Goal: Task Accomplishment & Management: Manage account settings

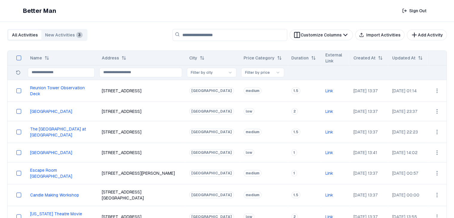
click at [385, 35] on button "Import Activities" at bounding box center [379, 35] width 49 height 11
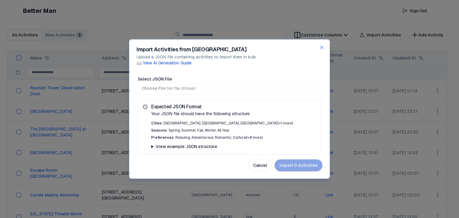
click at [164, 88] on input "Select JSON File" at bounding box center [229, 89] width 183 height 12
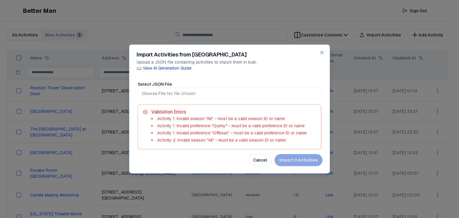
click at [209, 94] on input "Select JSON File" at bounding box center [229, 94] width 183 height 12
type input "**********"
click at [320, 52] on icon "button" at bounding box center [322, 53] width 6 height 6
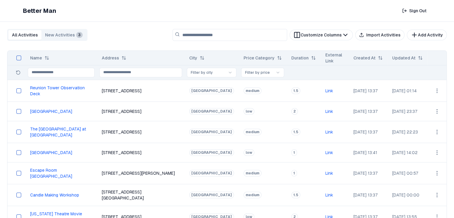
click at [376, 32] on button "Import Activities" at bounding box center [379, 35] width 49 height 11
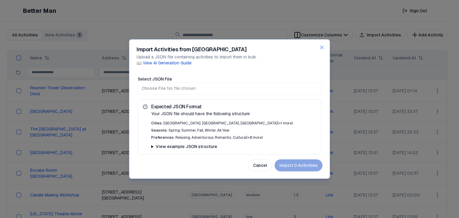
click at [154, 148] on summary "View example JSON structure" at bounding box center [233, 146] width 165 height 6
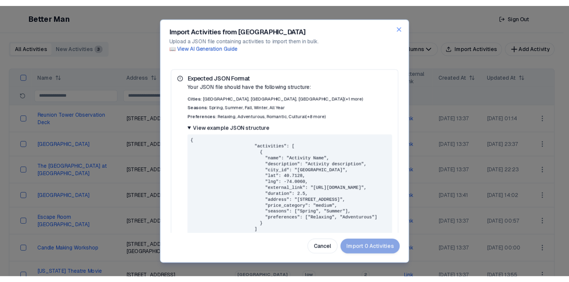
scroll to position [30, 0]
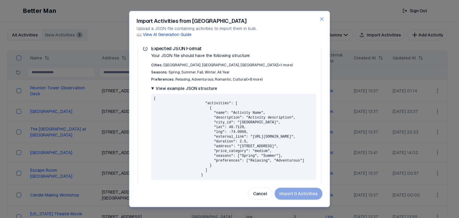
click at [403, 111] on div at bounding box center [229, 109] width 459 height 218
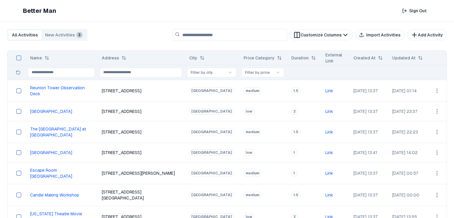
click at [373, 35] on button "Import Activities" at bounding box center [379, 35] width 49 height 11
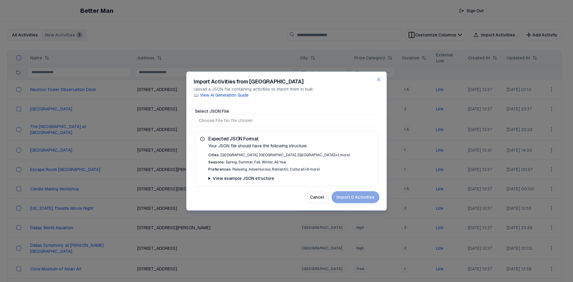
click at [284, 169] on div "Preferences: Relaxing, Adventurous, Romantic, Cultural (+8 more)" at bounding box center [290, 169] width 165 height 5
click at [223, 179] on summary "View example JSON structure" at bounding box center [290, 179] width 165 height 6
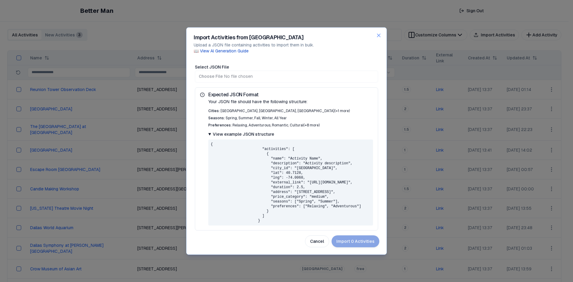
click at [222, 78] on input "Select JSON File" at bounding box center [286, 76] width 183 height 12
type input "**********"
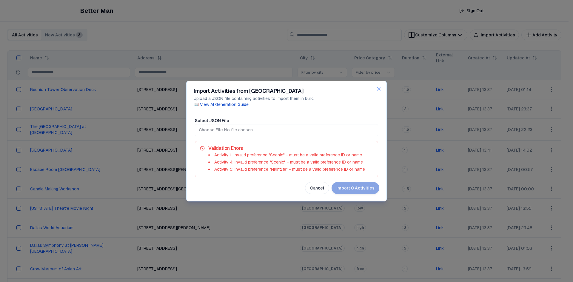
click at [226, 130] on input "Select JSON File" at bounding box center [286, 130] width 183 height 12
click at [211, 131] on input "Select JSON File" at bounding box center [286, 130] width 183 height 12
click at [289, 165] on li "Activity 4: Invalid preference "Scenic" - must be a valid preference ID or name" at bounding box center [290, 162] width 165 height 6
click at [218, 131] on input "Select JSON File" at bounding box center [286, 130] width 183 height 12
click at [378, 88] on icon "button" at bounding box center [379, 89] width 3 height 3
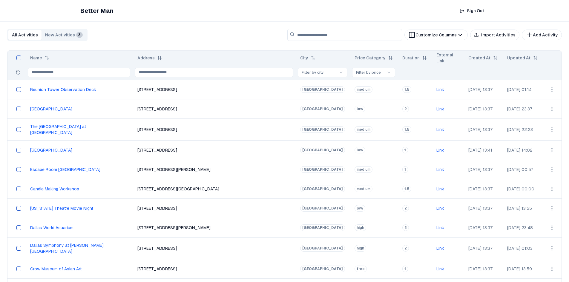
click at [454, 37] on button "Import Activities" at bounding box center [494, 35] width 49 height 11
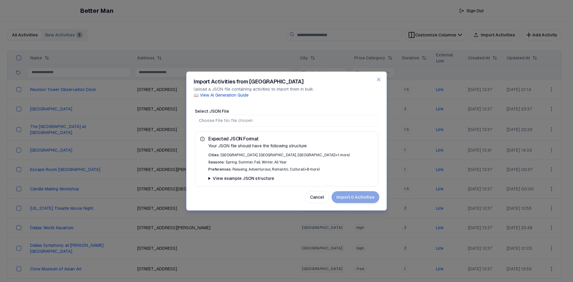
click at [239, 119] on input "Select JSON File" at bounding box center [286, 121] width 183 height 12
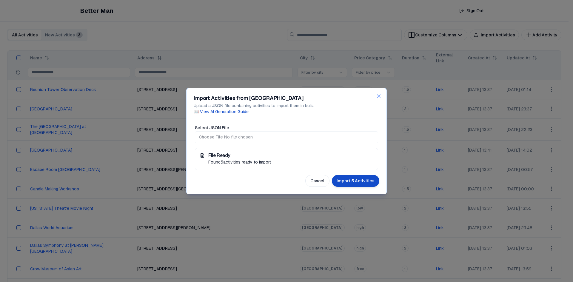
click at [343, 180] on button "Import 5 Activities" at bounding box center [355, 181] width 47 height 12
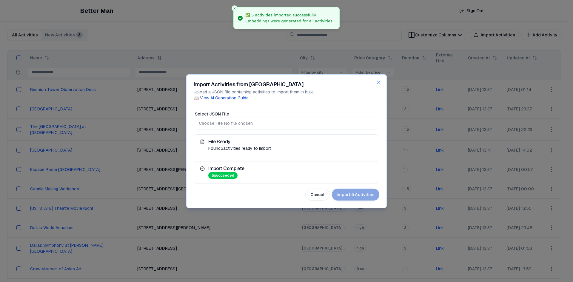
click at [211, 124] on input "Select JSON File" at bounding box center [286, 124] width 183 height 12
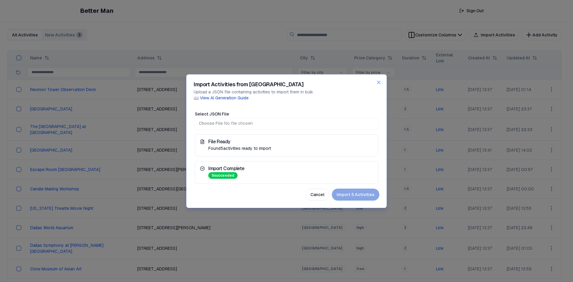
type input "**********"
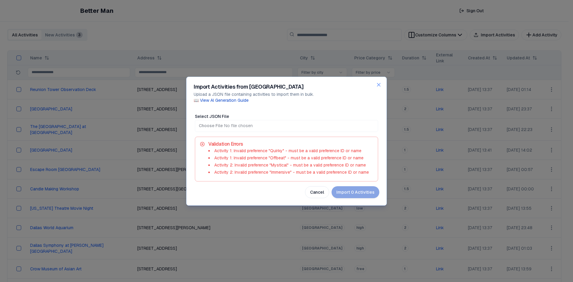
click at [209, 127] on input "Select JSON File" at bounding box center [286, 126] width 183 height 12
click at [377, 88] on icon "button" at bounding box center [379, 85] width 6 height 6
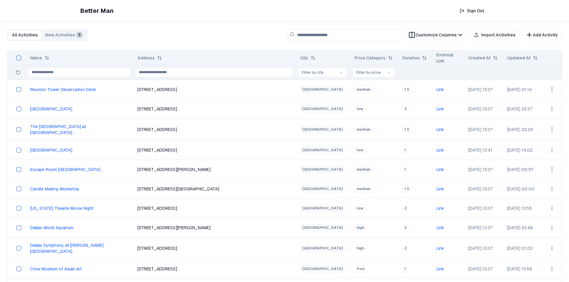
click at [454, 34] on button "Import Activities" at bounding box center [494, 35] width 49 height 11
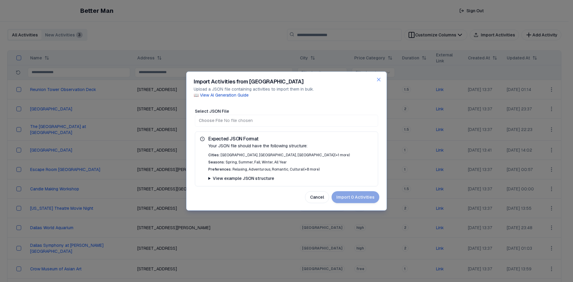
click at [219, 119] on input "Select JSON File" at bounding box center [286, 121] width 183 height 12
type input "**********"
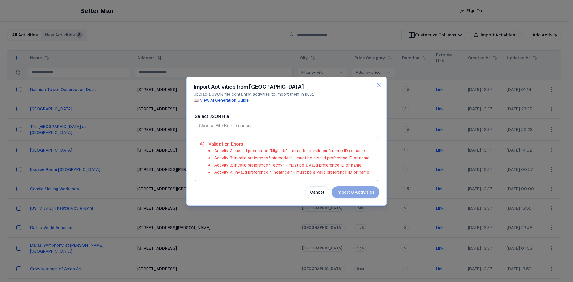
click at [222, 126] on input "Select JSON File" at bounding box center [286, 126] width 183 height 12
click at [378, 87] on icon "button" at bounding box center [379, 85] width 6 height 6
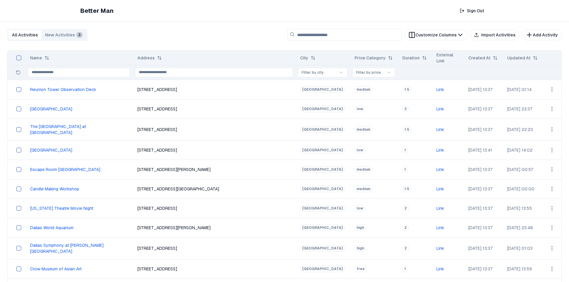
click at [454, 35] on button "Import Activities" at bounding box center [494, 35] width 49 height 11
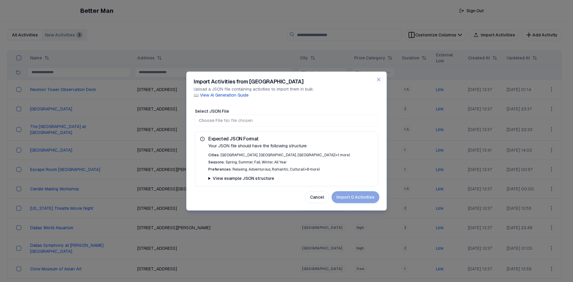
drag, startPoint x: 379, startPoint y: 82, endPoint x: 389, endPoint y: 84, distance: 10.5
click at [379, 82] on icon "button" at bounding box center [379, 79] width 6 height 6
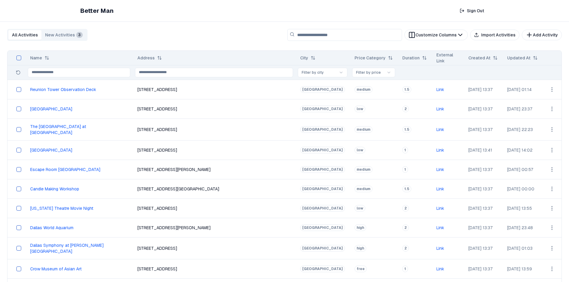
click at [454, 35] on button "Import Activities" at bounding box center [494, 35] width 49 height 11
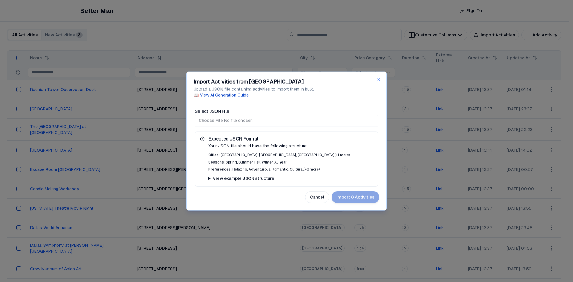
click at [220, 123] on input "Select JSON File" at bounding box center [286, 121] width 183 height 12
type input "**********"
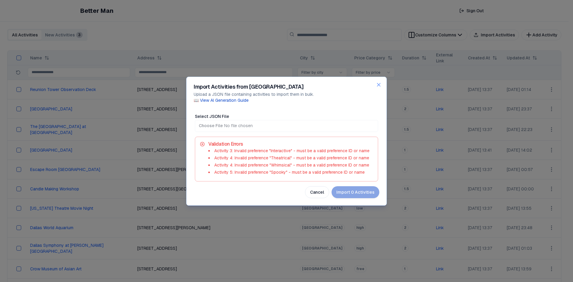
drag, startPoint x: 379, startPoint y: 85, endPoint x: 447, endPoint y: 84, distance: 67.8
click at [379, 85] on icon "button" at bounding box center [379, 85] width 6 height 6
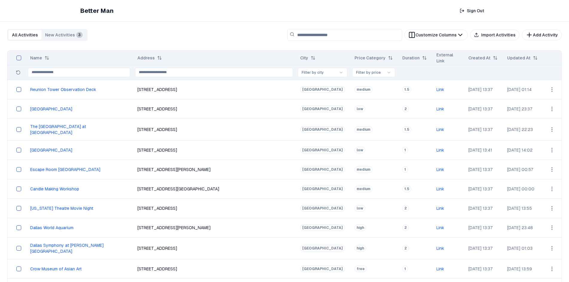
click at [454, 38] on button "Import Activities" at bounding box center [494, 35] width 49 height 11
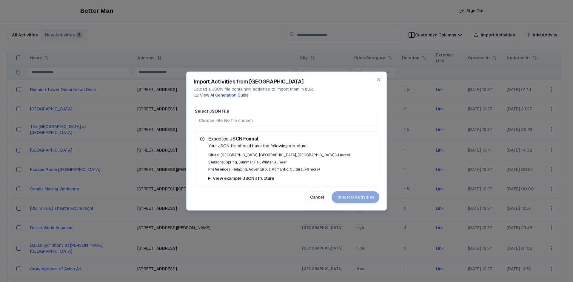
click at [219, 122] on input "Select JSON File" at bounding box center [286, 121] width 183 height 12
type input "**********"
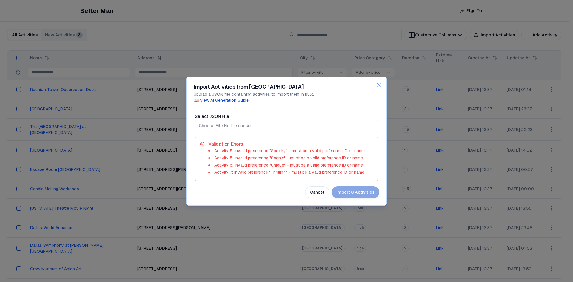
click at [378, 84] on icon "button" at bounding box center [379, 85] width 6 height 6
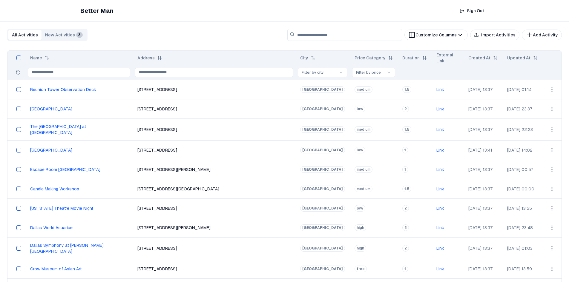
click at [454, 35] on button "Import Activities" at bounding box center [494, 35] width 49 height 11
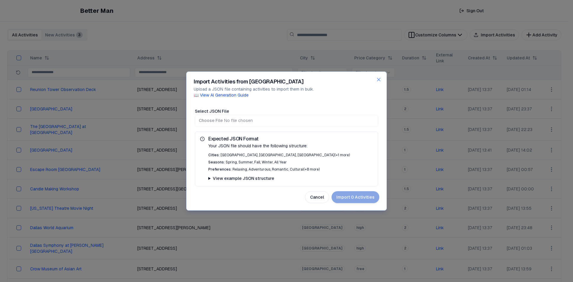
click at [225, 119] on input "Select JSON File" at bounding box center [286, 121] width 183 height 12
type input "**********"
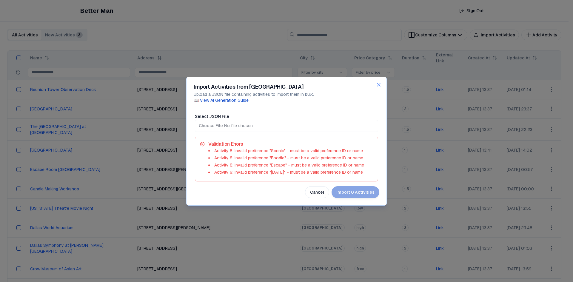
click at [377, 84] on icon "button" at bounding box center [379, 85] width 6 height 6
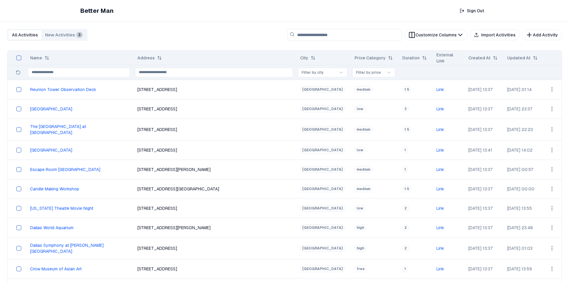
click at [454, 35] on button "Import Activities" at bounding box center [494, 35] width 49 height 11
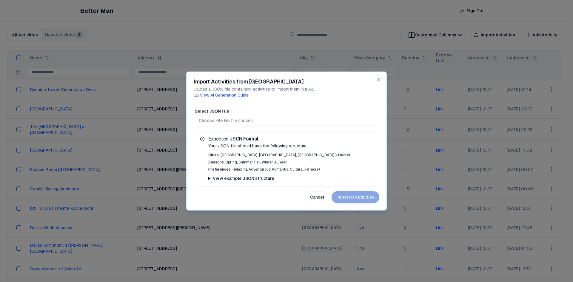
click at [222, 119] on input "Select JSON File" at bounding box center [286, 121] width 183 height 12
type input "**********"
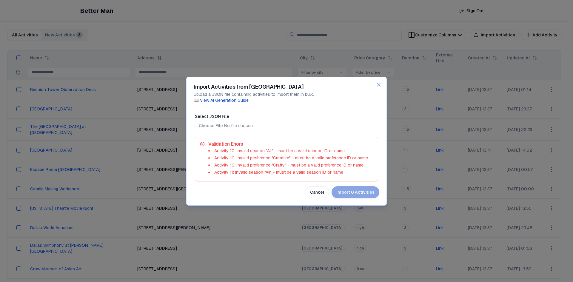
drag, startPoint x: 378, startPoint y: 85, endPoint x: 467, endPoint y: 65, distance: 91.4
click at [378, 85] on icon "button" at bounding box center [379, 85] width 6 height 6
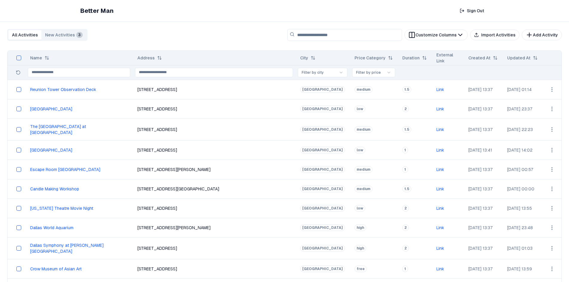
click at [454, 36] on icon "button" at bounding box center [476, 35] width 5 height 5
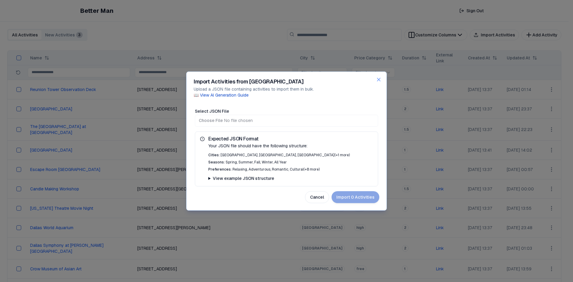
click at [208, 116] on input "Select JSON File" at bounding box center [286, 121] width 183 height 12
type input "**********"
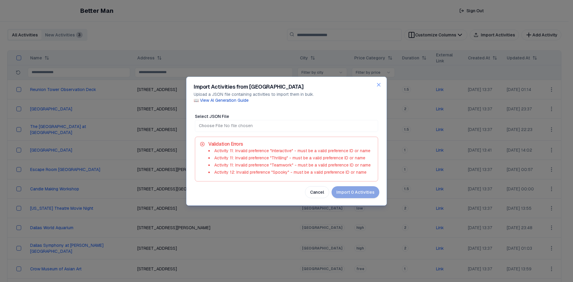
drag, startPoint x: 379, startPoint y: 86, endPoint x: 429, endPoint y: 80, distance: 50.5
click at [379, 86] on icon "button" at bounding box center [379, 85] width 6 height 6
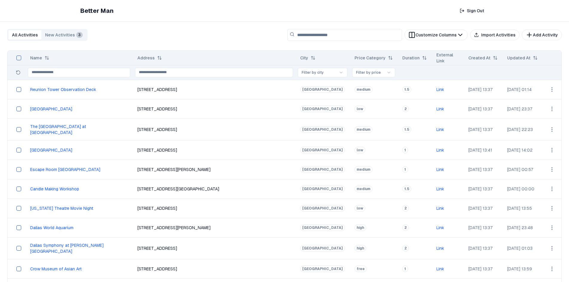
click at [454, 36] on button "Import Activities" at bounding box center [494, 35] width 49 height 11
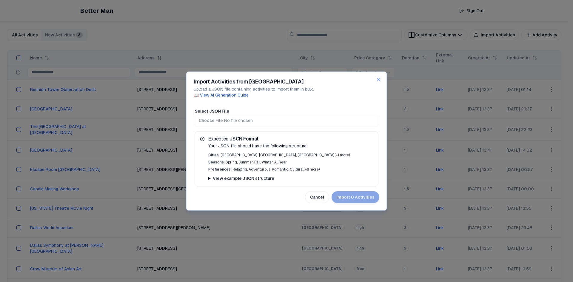
click at [221, 116] on input "Select JSON File" at bounding box center [286, 121] width 183 height 12
type input "**********"
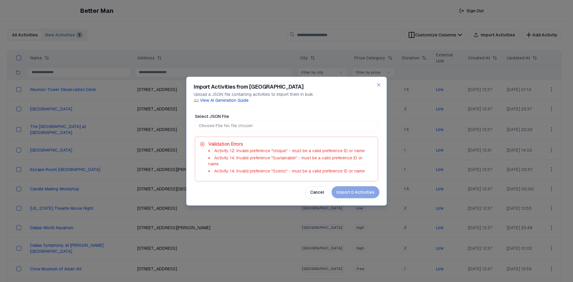
drag, startPoint x: 378, startPoint y: 83, endPoint x: 431, endPoint y: 71, distance: 54.8
click at [378, 83] on icon "button" at bounding box center [379, 84] width 3 height 3
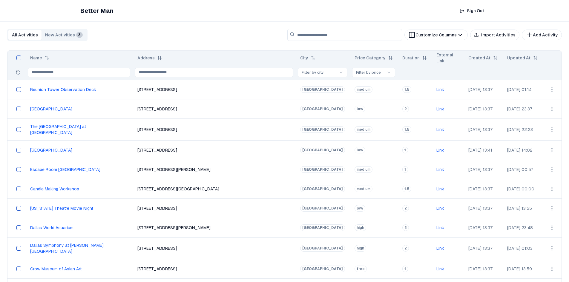
click at [454, 37] on button "Import Activities" at bounding box center [494, 35] width 49 height 11
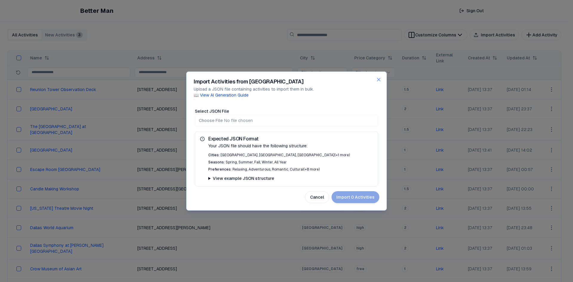
click at [226, 118] on input "Select JSON File" at bounding box center [286, 121] width 183 height 12
type input "**********"
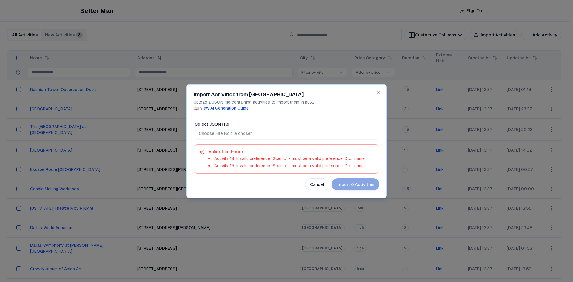
click at [380, 93] on icon "button" at bounding box center [379, 92] width 3 height 3
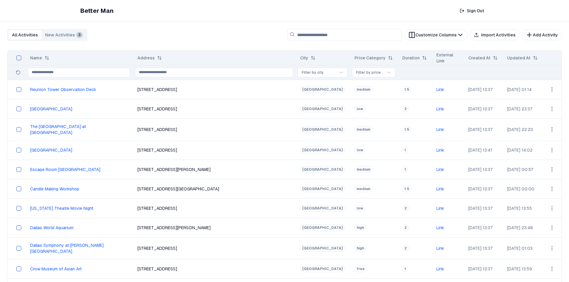
click at [454, 36] on button "Import Activities" at bounding box center [494, 35] width 49 height 11
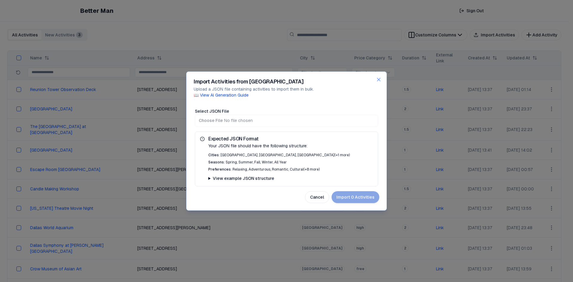
click at [222, 123] on input "Select JSON File" at bounding box center [286, 121] width 183 height 12
type input "**********"
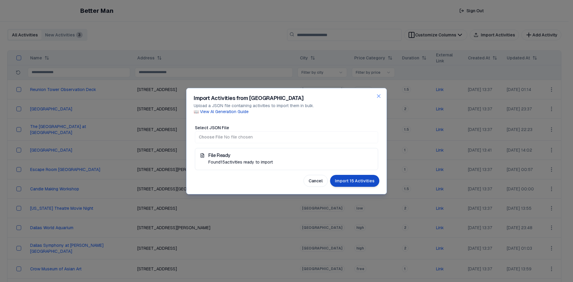
click at [362, 180] on button "Import 15 Activities" at bounding box center [354, 181] width 49 height 12
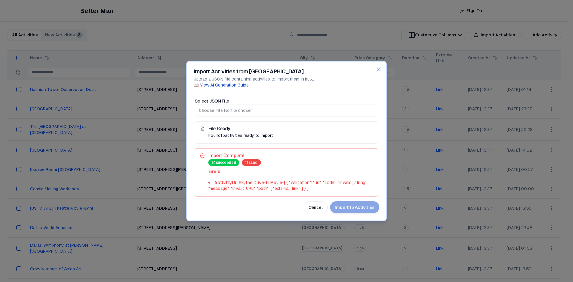
click at [341, 208] on div "Cancel Import 15 Activities" at bounding box center [287, 208] width 186 height 12
click at [327, 207] on button "Cancel" at bounding box center [316, 208] width 24 height 12
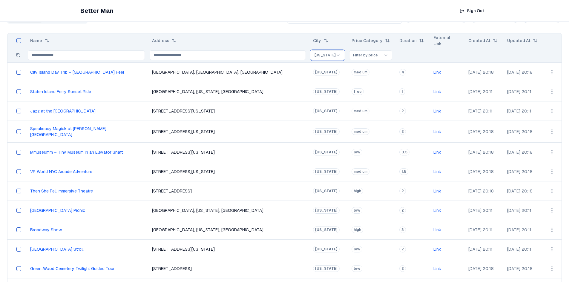
scroll to position [0, 0]
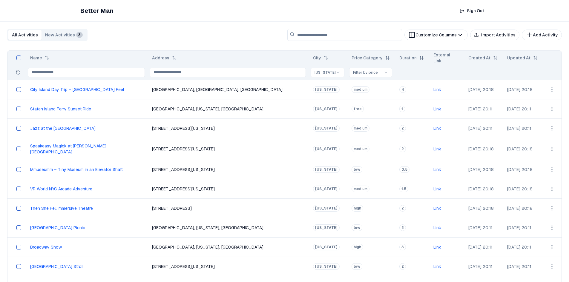
click at [72, 88] on link "City Island Day Trip – [GEOGRAPHIC_DATA] Feel" at bounding box center [77, 89] width 94 height 5
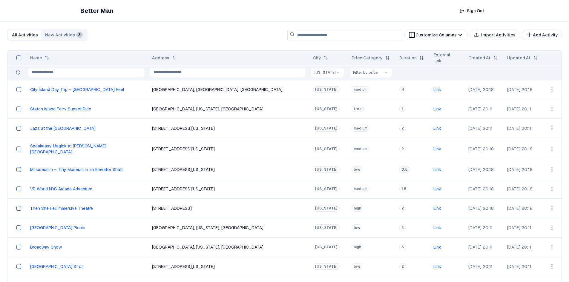
click at [290, 73] on html "Better Man Sign Out View All Activities All Activities New Activities 3 Customi…" at bounding box center [284, 241] width 569 height 482
click at [454, 90] on td "Open menu" at bounding box center [551, 89] width 19 height 19
click at [454, 91] on html "Better Man Sign Out View All Activities All Activities New Activities 3 Customi…" at bounding box center [284, 241] width 569 height 482
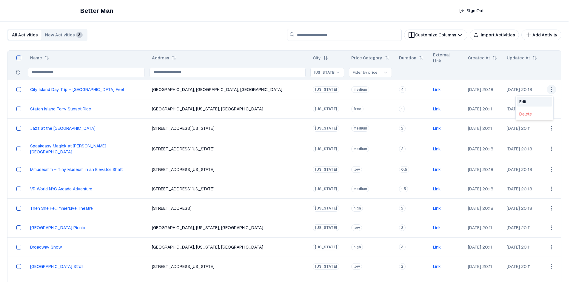
click at [454, 100] on div "Edit" at bounding box center [534, 102] width 35 height 10
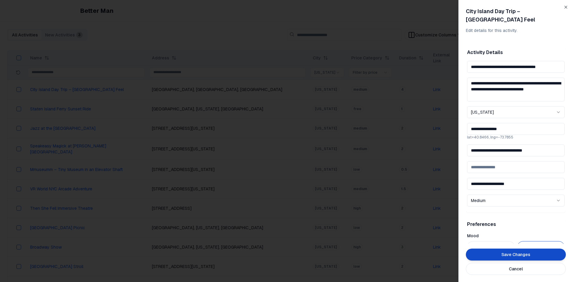
click at [454, 132] on input "**********" at bounding box center [516, 129] width 98 height 12
click at [454, 140] on div "**********" at bounding box center [516, 134] width 98 height 146
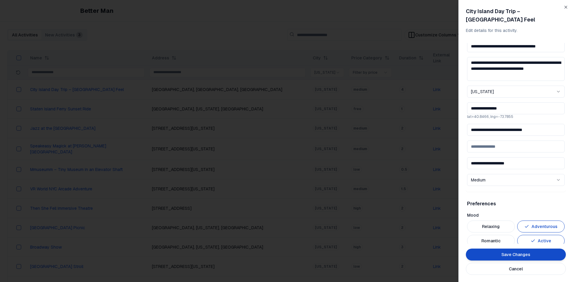
scroll to position [30, 0]
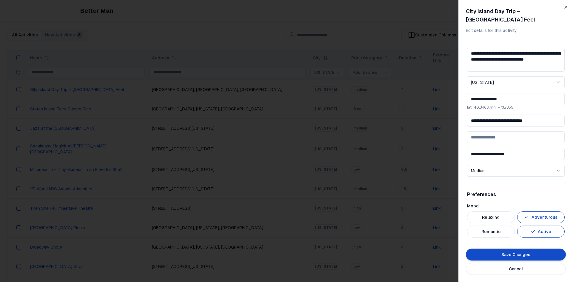
drag, startPoint x: 545, startPoint y: 121, endPoint x: 400, endPoint y: 117, distance: 145.2
click at [400, 117] on body "Better Man Sign Out View All Activities All Activities New Activities 3 Customi…" at bounding box center [284, 241] width 569 height 482
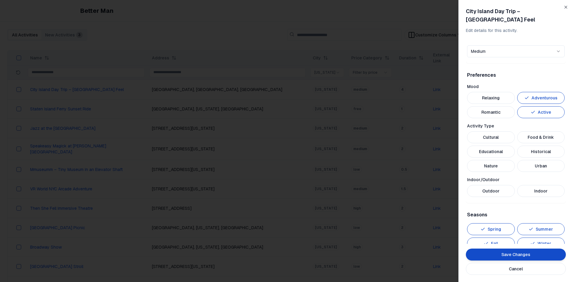
scroll to position [179, 0]
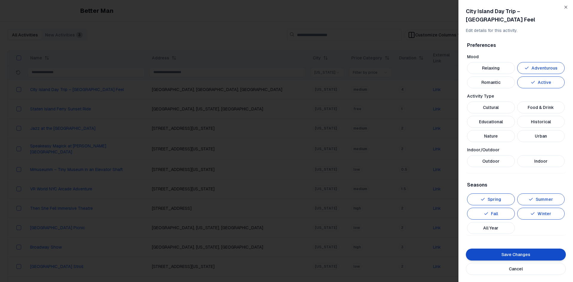
click at [454, 107] on button "Cultural" at bounding box center [491, 108] width 48 height 12
click at [454, 110] on button "Food & Drink" at bounding box center [542, 108] width 48 height 12
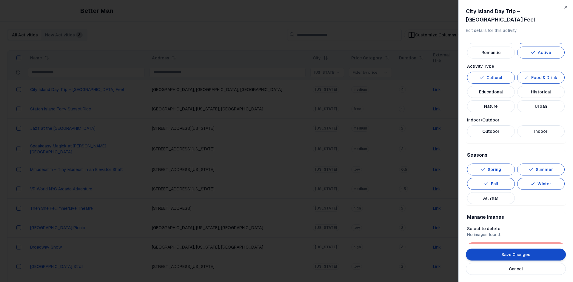
click at [454, 134] on button "Outdoor" at bounding box center [491, 131] width 48 height 12
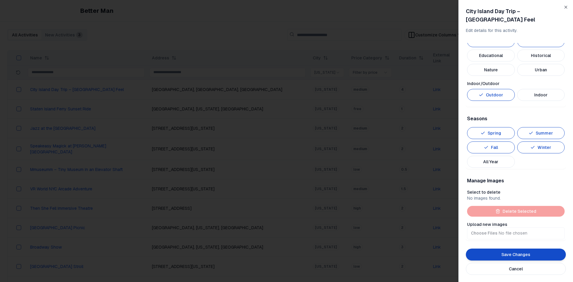
scroll to position [247, 0]
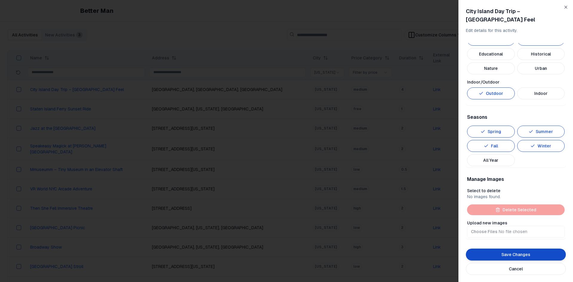
click at [454, 218] on input "Upload new images" at bounding box center [516, 232] width 98 height 12
type input "**********"
click at [454, 162] on button "All Year" at bounding box center [491, 160] width 48 height 12
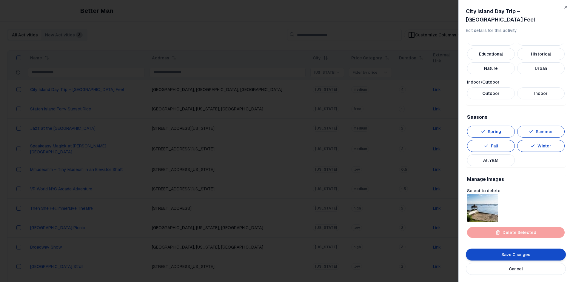
scroll to position [270, 0]
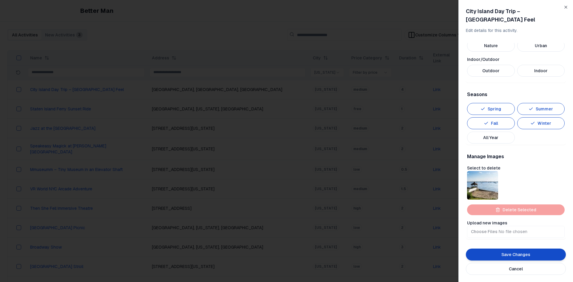
click at [454, 188] on div at bounding box center [482, 185] width 31 height 29
click at [454, 188] on button "button" at bounding box center [482, 185] width 7 height 7
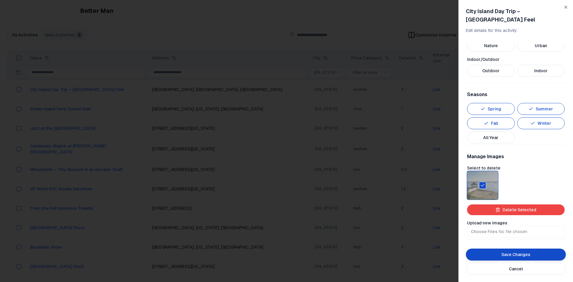
click at [454, 188] on div at bounding box center [482, 185] width 31 height 29
click at [454, 188] on button "button" at bounding box center [482, 185] width 7 height 7
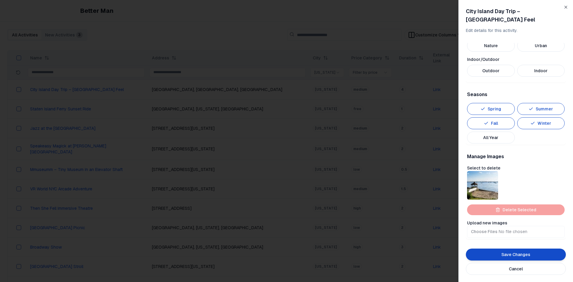
click at [454, 218] on button "Save Changes" at bounding box center [516, 255] width 100 height 12
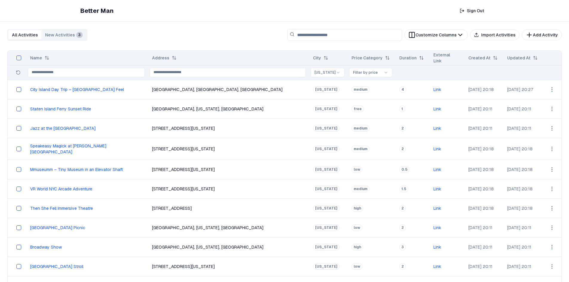
click at [454, 107] on html "Better Man Sign Out View All Activities All Activities New Activities 3 Customi…" at bounding box center [284, 241] width 569 height 482
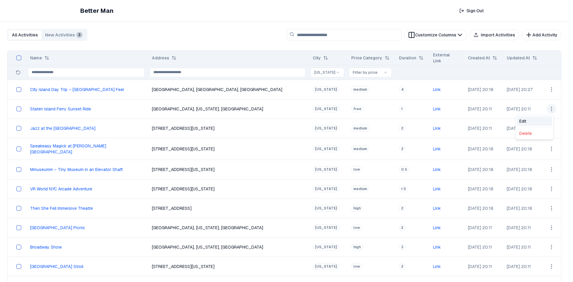
click at [454, 121] on div "Edit" at bounding box center [534, 121] width 35 height 10
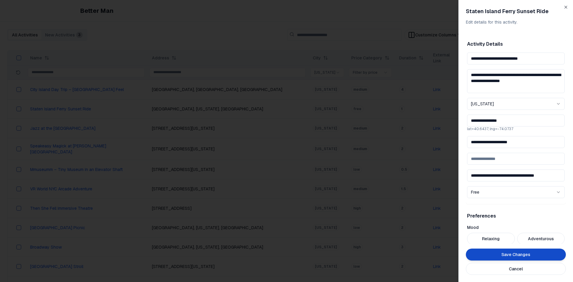
drag, startPoint x: 522, startPoint y: 140, endPoint x: 457, endPoint y: 138, distance: 64.5
click at [454, 138] on body "Better Man Sign Out View All Activities All Activities New Activities 3 Customi…" at bounding box center [284, 241] width 569 height 482
click at [454, 218] on button "Save Changes" at bounding box center [516, 255] width 100 height 12
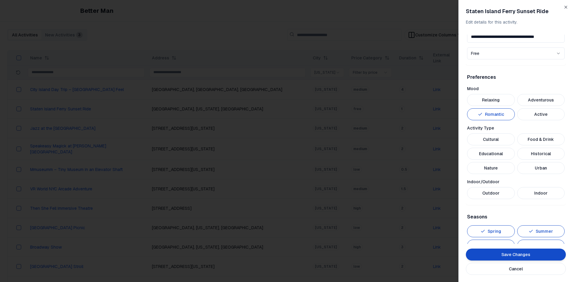
scroll to position [149, 0]
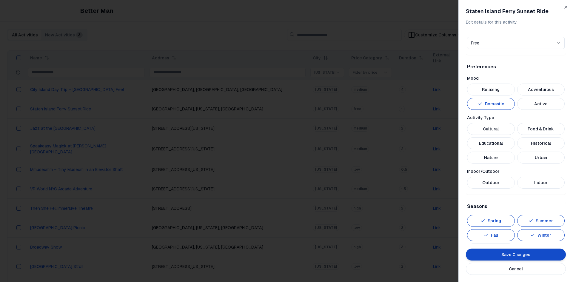
click at [454, 183] on button "Outdoor" at bounding box center [491, 183] width 48 height 12
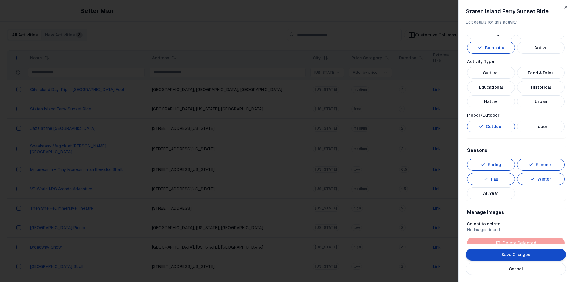
scroll to position [209, 0]
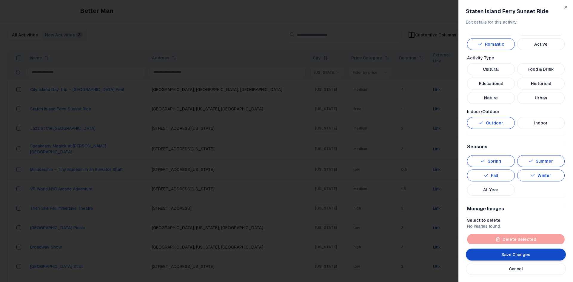
click at [454, 190] on button "All Year" at bounding box center [491, 190] width 48 height 12
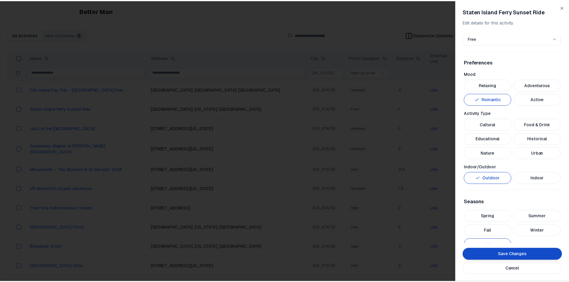
scroll to position [149, 0]
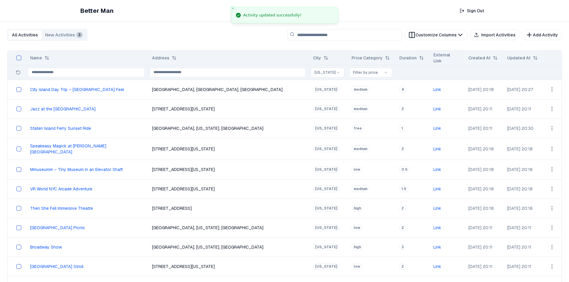
click at [454, 108] on html "Better Man Sign Out View All Activities All Activities New Activities 3 Customi…" at bounding box center [284, 241] width 569 height 482
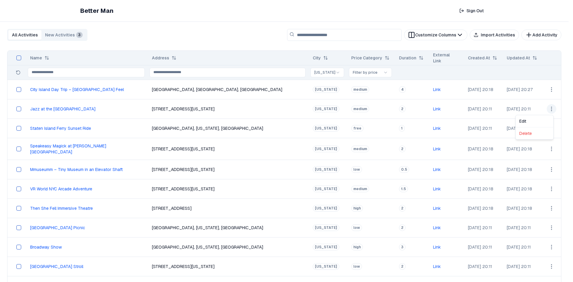
click at [454, 185] on html "Better Man Sign Out View All Activities All Activities New Activities 3 Customi…" at bounding box center [286, 241] width 573 height 482
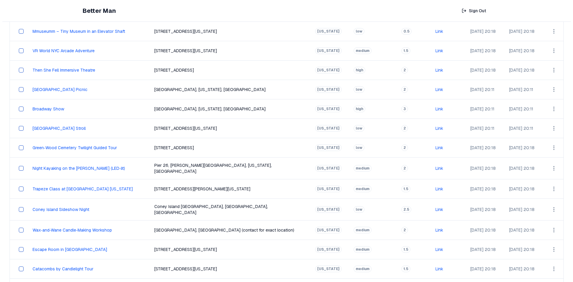
scroll to position [0, 0]
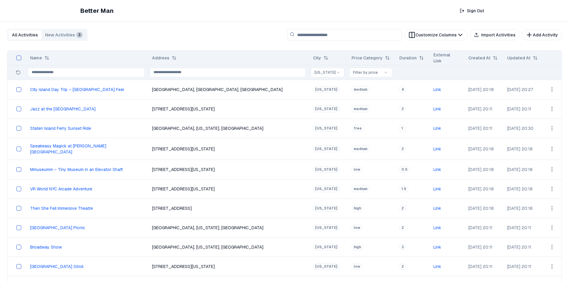
click at [454, 131] on html "Better Man Sign Out View All Activities All Activities New Activities 3 Customi…" at bounding box center [284, 241] width 569 height 482
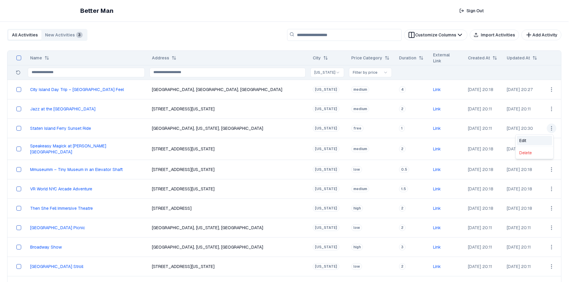
click at [454, 138] on div "Edit" at bounding box center [534, 141] width 35 height 10
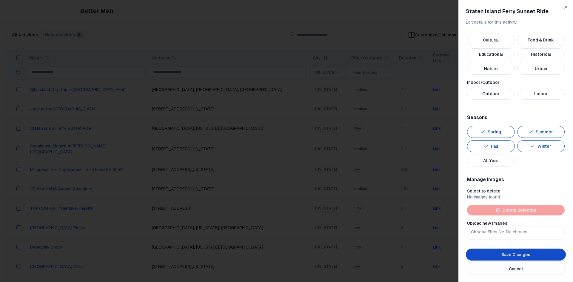
scroll to position [239, 0]
click at [454, 161] on button "All Year" at bounding box center [491, 160] width 48 height 12
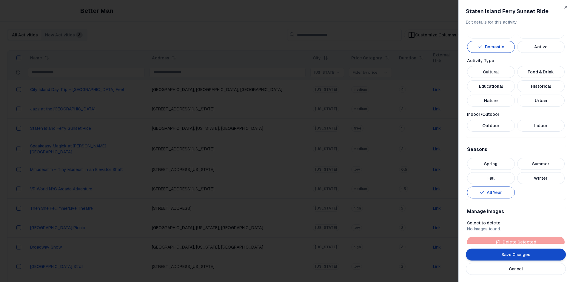
scroll to position [209, 0]
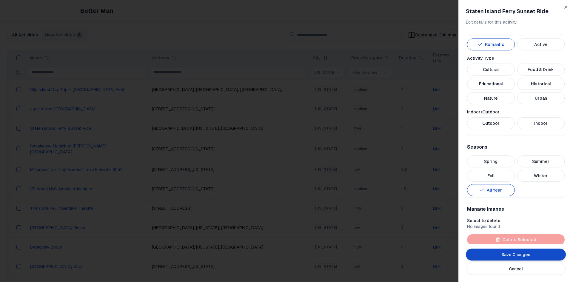
click at [454, 126] on button "Outdoor" at bounding box center [491, 123] width 48 height 12
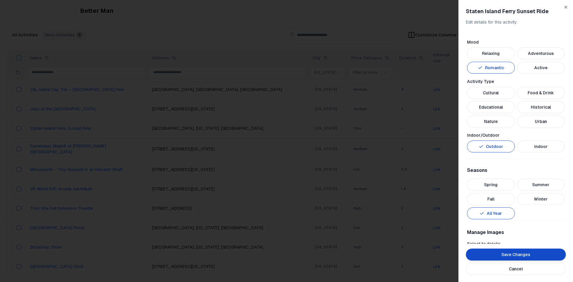
scroll to position [149, 0]
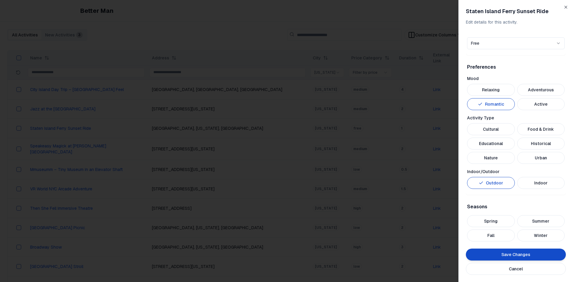
click at [454, 159] on button "Nature" at bounding box center [491, 158] width 48 height 12
click at [454, 128] on button "Cultural" at bounding box center [491, 129] width 48 height 12
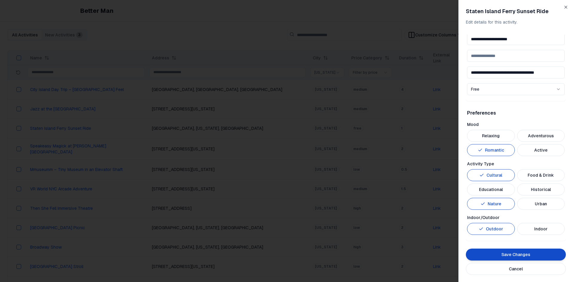
scroll to position [89, 0]
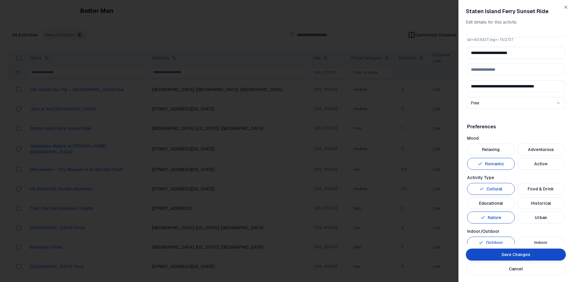
click at [454, 150] on button "Adventurous" at bounding box center [542, 150] width 48 height 12
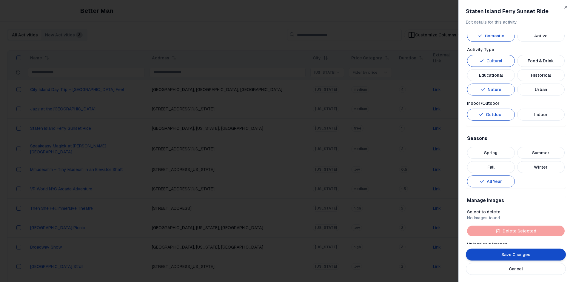
scroll to position [239, 0]
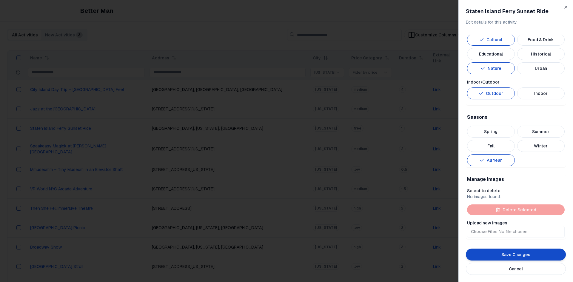
click at [454, 218] on input "Upload new images" at bounding box center [516, 232] width 98 height 12
type input "**********"
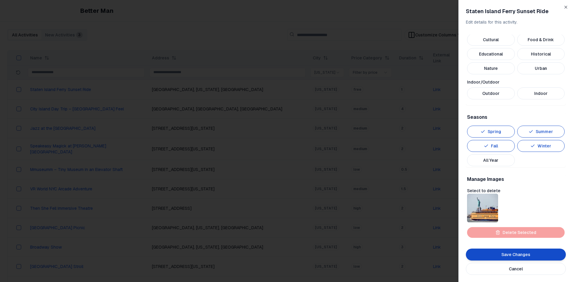
click at [454, 218] on button "Save Changes" at bounding box center [516, 255] width 100 height 12
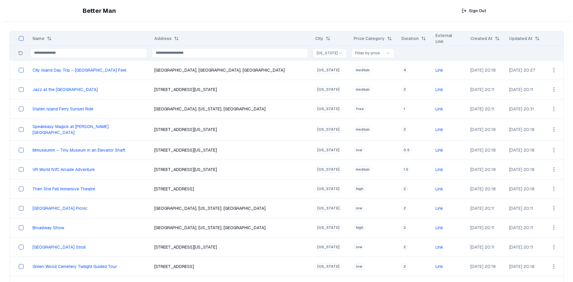
scroll to position [14, 0]
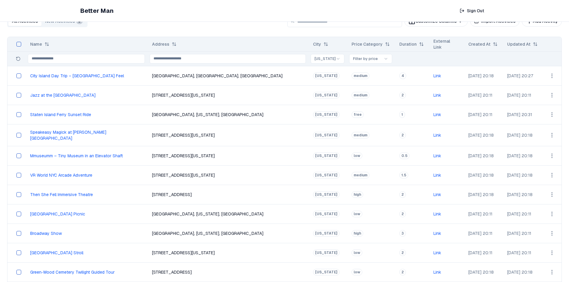
click at [454, 113] on html "Better Man Sign Out View All Activities All Activities New Activities 3 Customi…" at bounding box center [284, 227] width 569 height 482
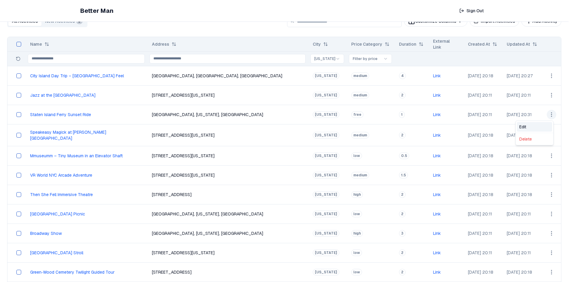
click at [454, 129] on div "Edit" at bounding box center [534, 127] width 35 height 10
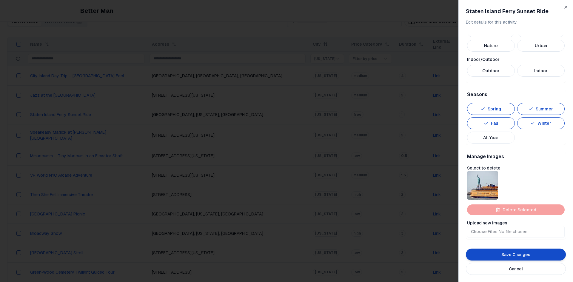
click at [454, 139] on button "All Year" at bounding box center [491, 138] width 48 height 12
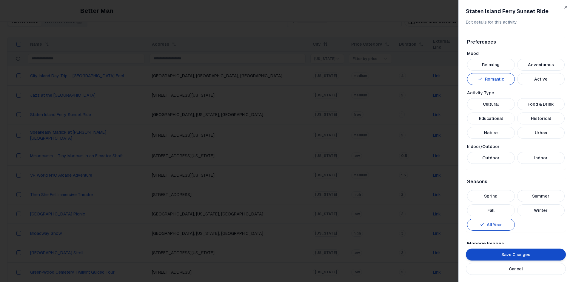
scroll to position [172, 0]
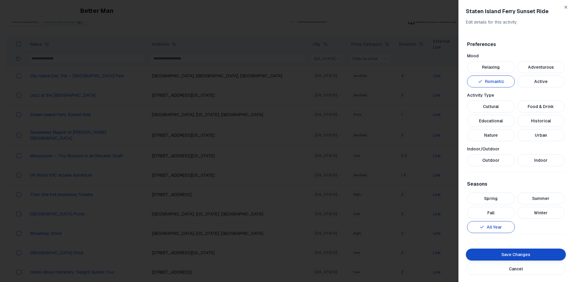
click at [454, 153] on div "Indoor/Outdoor Outdoor Indoor" at bounding box center [516, 156] width 98 height 20
click at [454, 158] on button "Outdoor" at bounding box center [491, 160] width 48 height 12
click at [454, 135] on button "Nature" at bounding box center [491, 135] width 48 height 12
click at [454, 110] on button "Cultural" at bounding box center [491, 107] width 48 height 12
click at [454, 135] on button "Urban" at bounding box center [542, 135] width 48 height 12
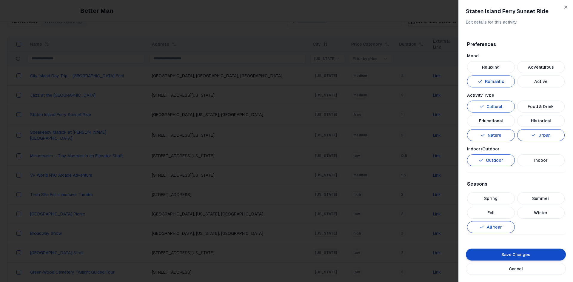
scroll to position [112, 0]
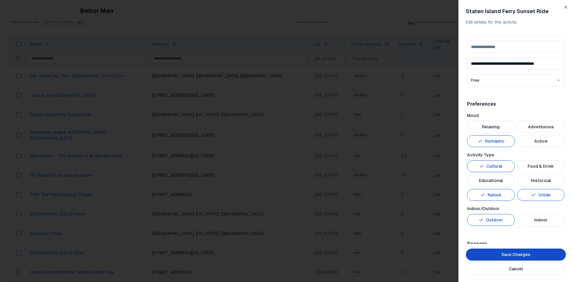
click at [454, 125] on button "Adventurous" at bounding box center [542, 127] width 48 height 12
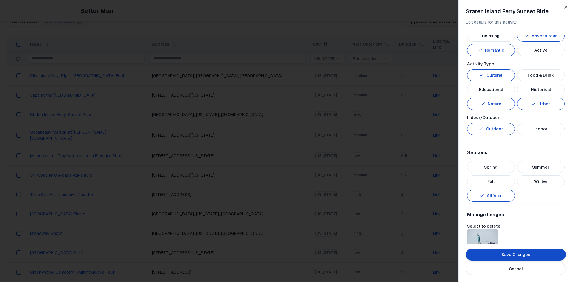
scroll to position [261, 0]
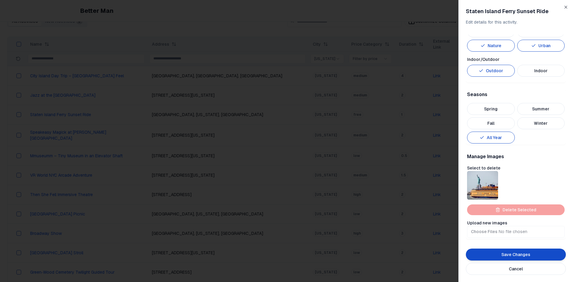
click at [454, 218] on button "Save Changes" at bounding box center [516, 255] width 100 height 12
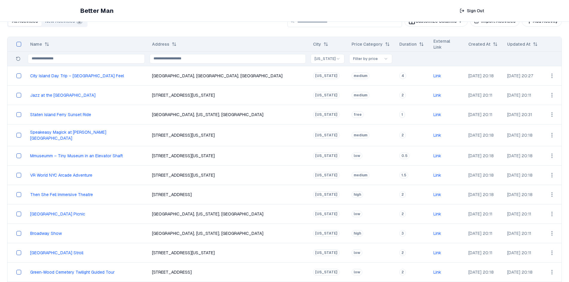
click at [454, 76] on html "Better Man Sign Out View All Activities All Activities New Activities 3 Customi…" at bounding box center [284, 227] width 569 height 482
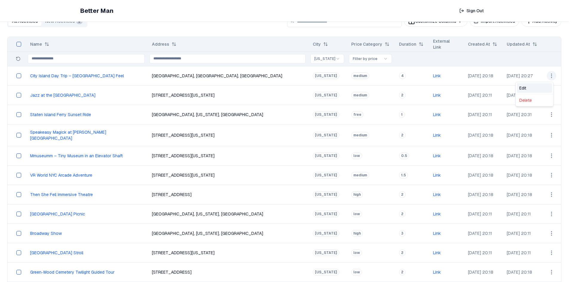
click at [454, 88] on div "Edit" at bounding box center [534, 88] width 35 height 10
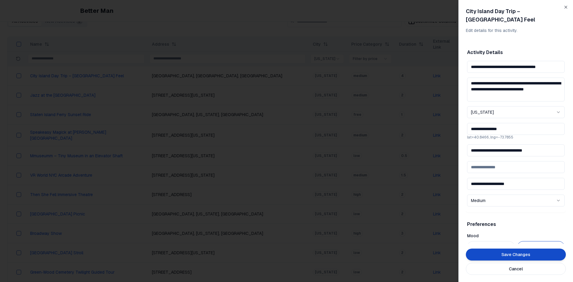
scroll to position [270, 0]
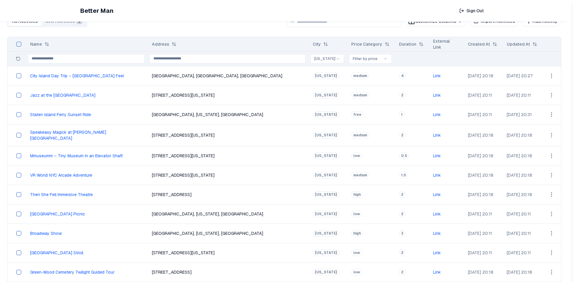
click at [401, 128] on div at bounding box center [286, 141] width 573 height 282
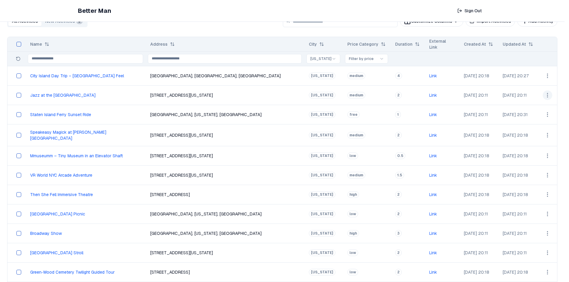
click at [454, 94] on html "Better Man Sign Out View All Activities All Activities New Activities 3 Customi…" at bounding box center [284, 227] width 569 height 482
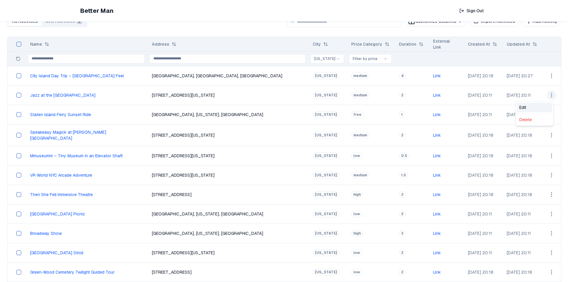
click at [454, 104] on div "Edit" at bounding box center [534, 108] width 35 height 10
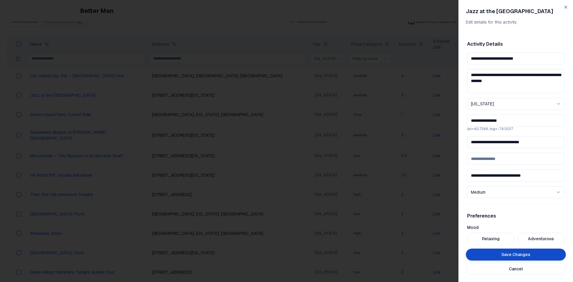
drag, startPoint x: 539, startPoint y: 142, endPoint x: 439, endPoint y: 144, distance: 100.1
click at [439, 144] on body "Better Man Sign Out View All Activities All Activities New Activities 3 Customi…" at bounding box center [284, 227] width 569 height 482
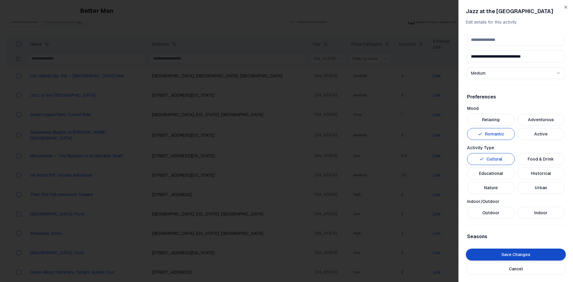
scroll to position [239, 0]
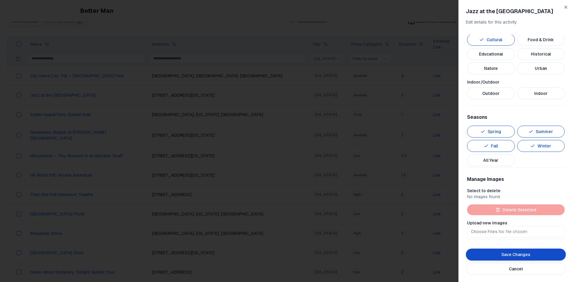
click at [454, 218] on input "Upload new images" at bounding box center [516, 232] width 98 height 12
type input "**********"
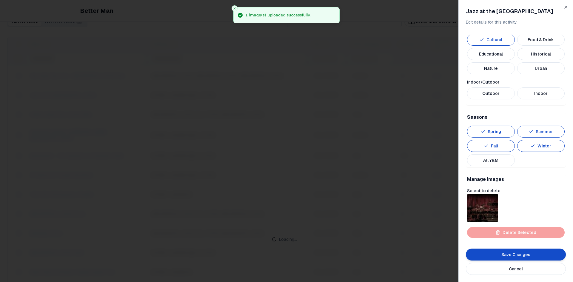
click at [454, 163] on button "All Year" at bounding box center [491, 160] width 48 height 12
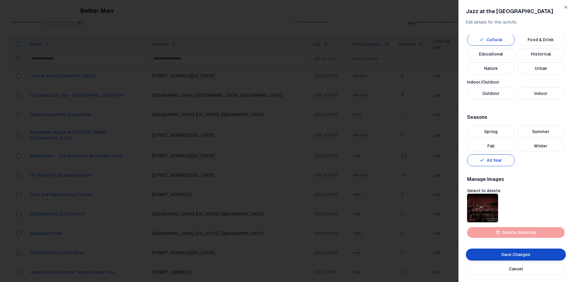
click at [454, 96] on button "Indoor" at bounding box center [542, 94] width 48 height 12
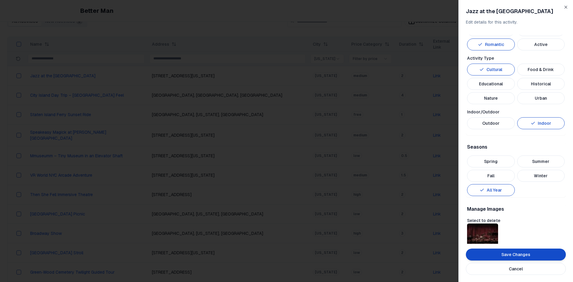
click at [454, 86] on button "Historical" at bounding box center [542, 84] width 48 height 12
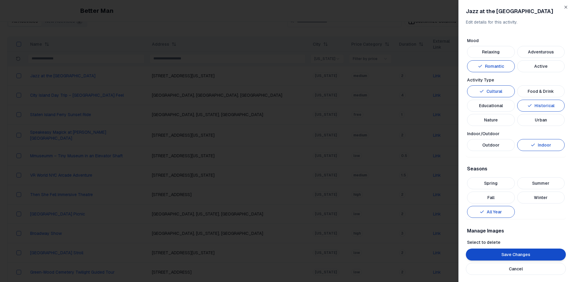
scroll to position [179, 0]
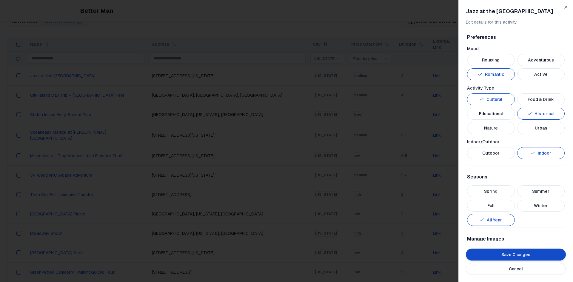
click at [454, 61] on button "Relaxing" at bounding box center [491, 60] width 48 height 12
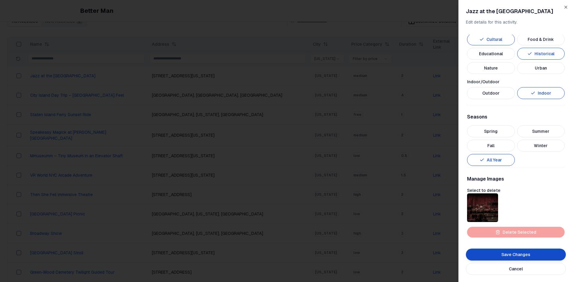
scroll to position [261, 0]
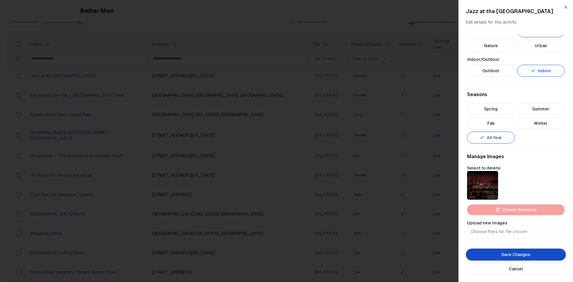
click at [454, 218] on button "Save Changes" at bounding box center [516, 255] width 100 height 12
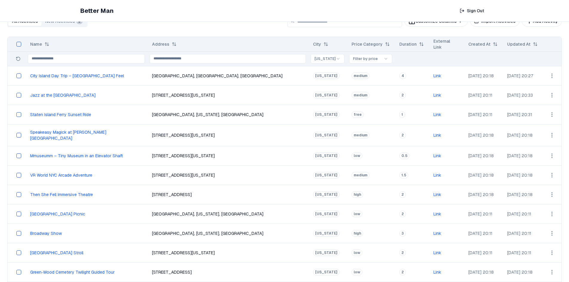
click at [454, 132] on html "Better Man Sign Out View All Activities All Activities New Activities 3 Customi…" at bounding box center [284, 227] width 569 height 482
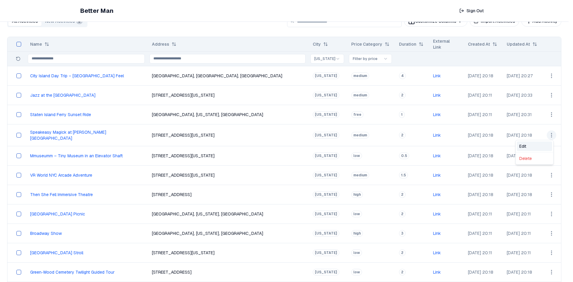
click at [454, 145] on div "Edit" at bounding box center [534, 147] width 35 height 10
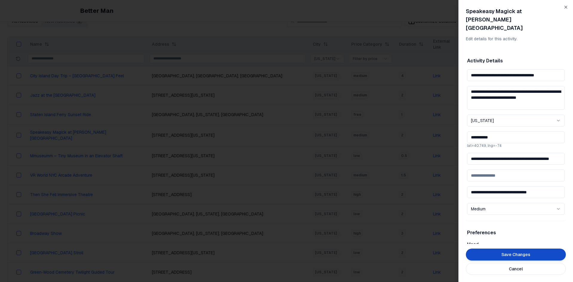
scroll to position [0, 21]
drag, startPoint x: 470, startPoint y: 151, endPoint x: 573, endPoint y: 159, distance: 103.0
click at [454, 159] on div "**********" at bounding box center [516, 141] width 115 height 282
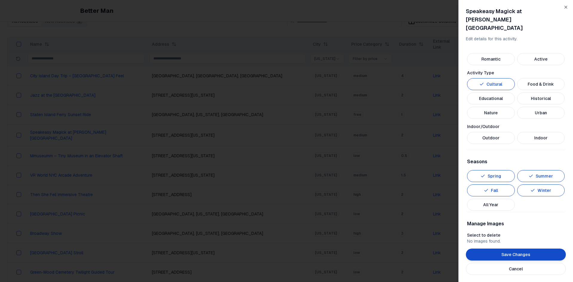
scroll to position [247, 0]
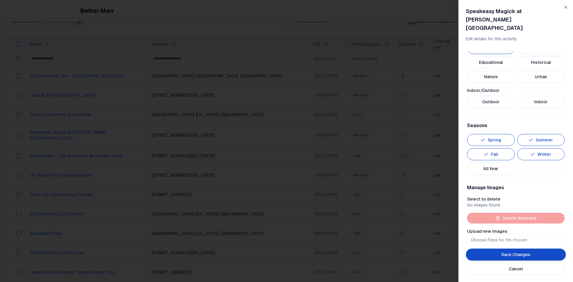
click at [454, 218] on button "Save Changes" at bounding box center [516, 255] width 100 height 12
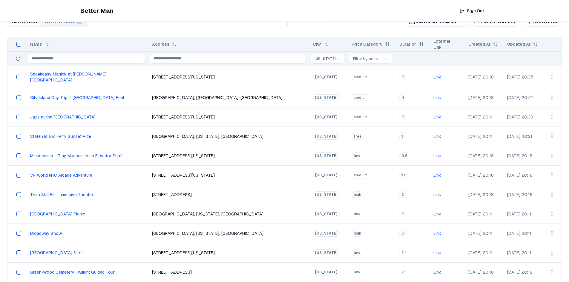
click at [454, 76] on html "Better Man Sign Out View All Activities All Activities New Activities 3 Customi…" at bounding box center [284, 227] width 569 height 482
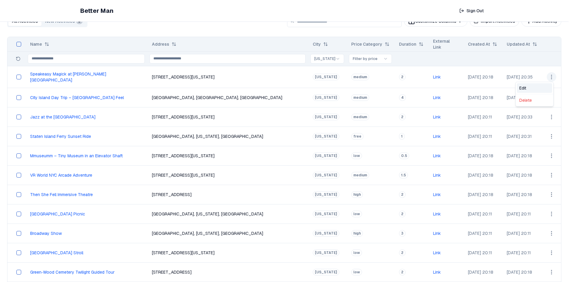
click at [454, 91] on div "Edit" at bounding box center [534, 88] width 35 height 10
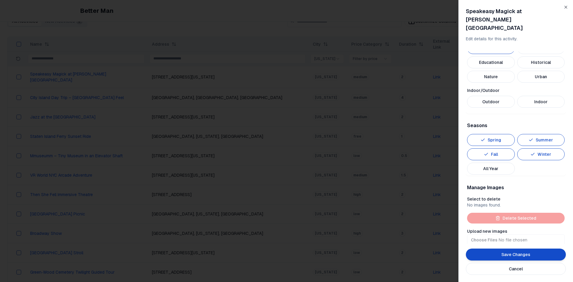
click at [454, 218] on input "Upload new images" at bounding box center [516, 240] width 98 height 12
type input "**********"
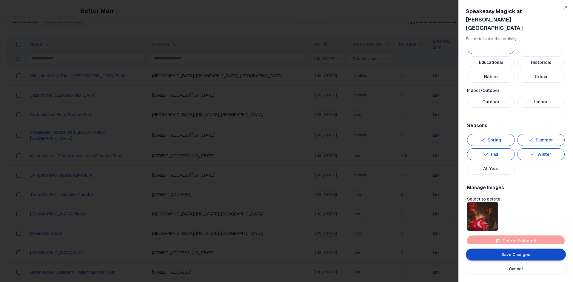
click at [454, 163] on button "All Year" at bounding box center [491, 169] width 48 height 12
click at [454, 98] on button "Indoor" at bounding box center [542, 102] width 48 height 12
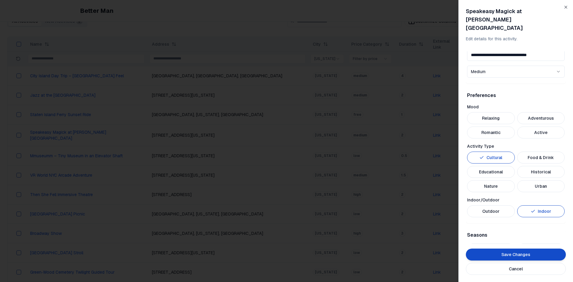
scroll to position [128, 0]
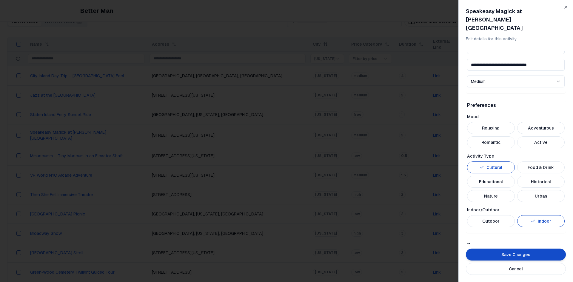
click at [454, 122] on button "Adventurous" at bounding box center [542, 128] width 48 height 12
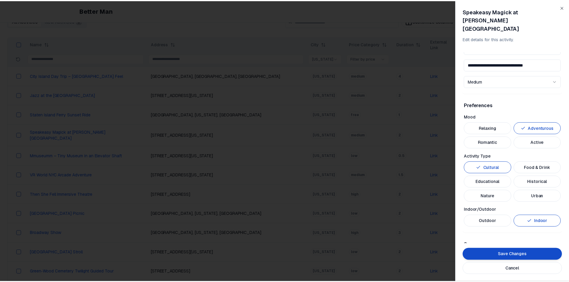
scroll to position [270, 0]
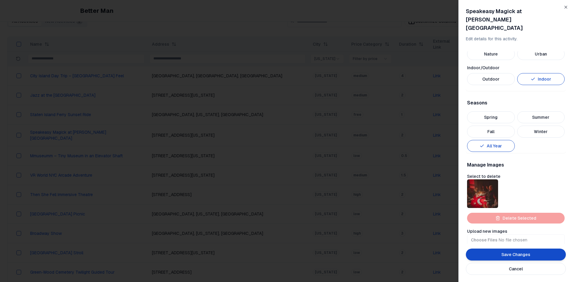
click at [454, 218] on button "Save Changes" at bounding box center [516, 255] width 100 height 12
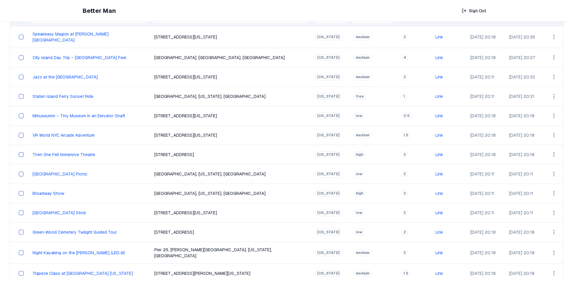
scroll to position [44, 0]
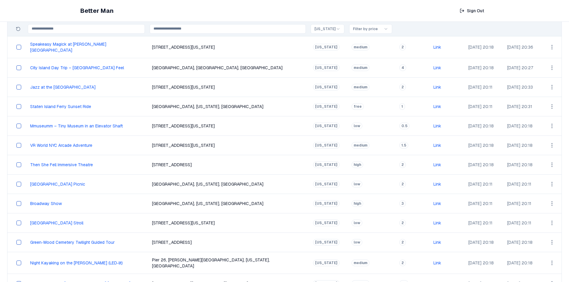
click at [454, 126] on html "Better Man Sign Out View All Activities All Activities New Activities 3 Customi…" at bounding box center [284, 197] width 569 height 482
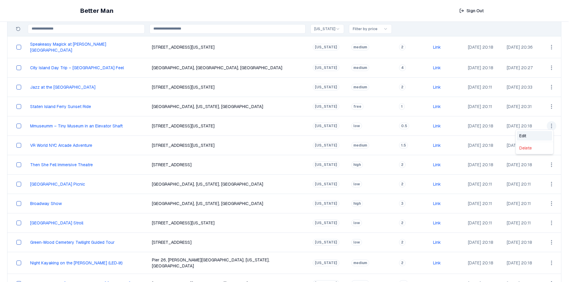
click at [454, 136] on div "Edit" at bounding box center [534, 136] width 35 height 10
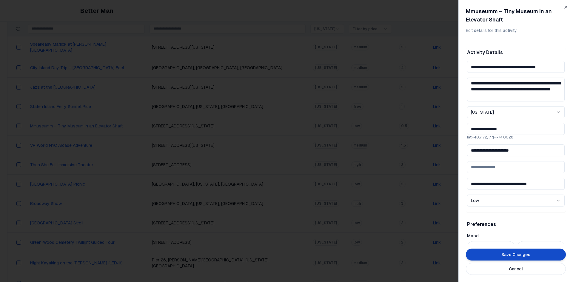
drag, startPoint x: 535, startPoint y: 151, endPoint x: 435, endPoint y: 159, distance: 99.5
click at [435, 159] on body "Better Man Sign Out View All Activities All Activities New Activities 3 Customi…" at bounding box center [284, 197] width 569 height 482
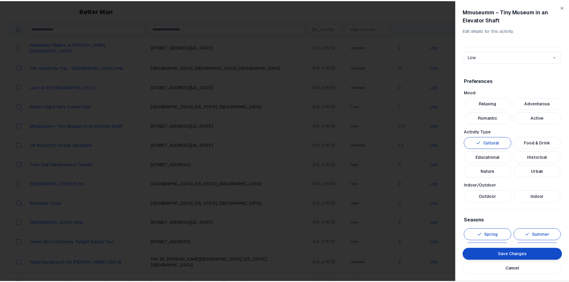
scroll to position [247, 0]
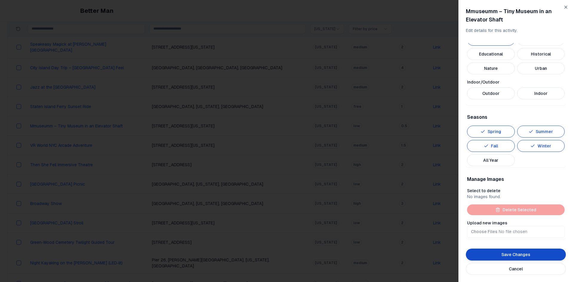
click at [454, 218] on button "Save Changes" at bounding box center [516, 255] width 100 height 12
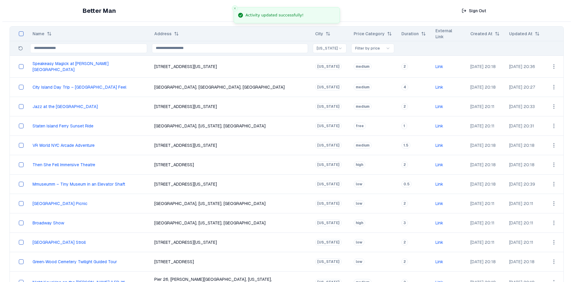
scroll to position [14, 0]
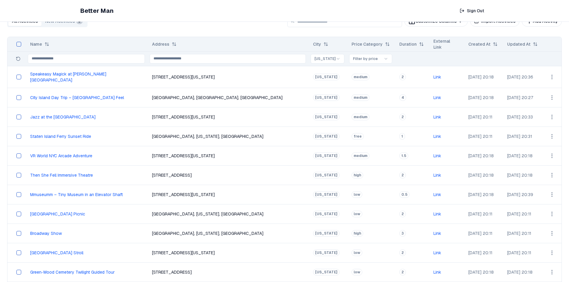
click at [454, 195] on html "Better Man Sign Out View All Activities All Activities New Activities 3 Customi…" at bounding box center [284, 227] width 569 height 482
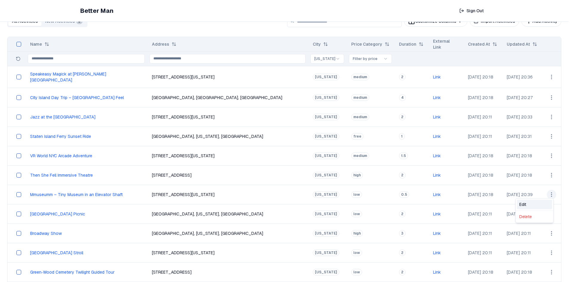
click at [454, 202] on div "Edit" at bounding box center [534, 205] width 35 height 10
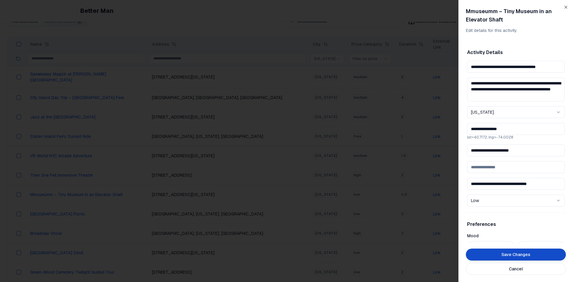
scroll to position [247, 0]
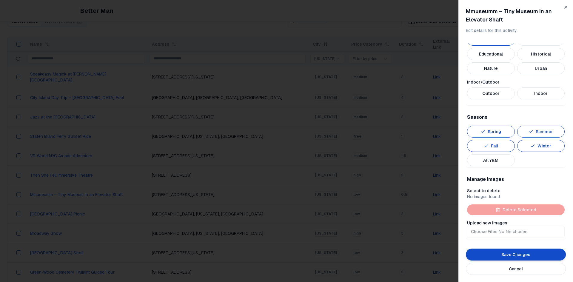
click at [454, 218] on input "Upload new images" at bounding box center [516, 232] width 98 height 12
type input "**********"
click at [454, 159] on button "All Year" at bounding box center [491, 160] width 48 height 12
click at [454, 99] on button "Indoor" at bounding box center [542, 94] width 48 height 12
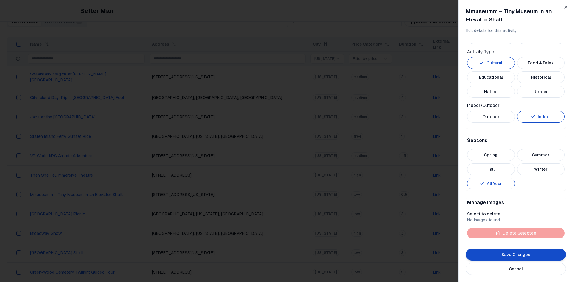
scroll to position [228, 0]
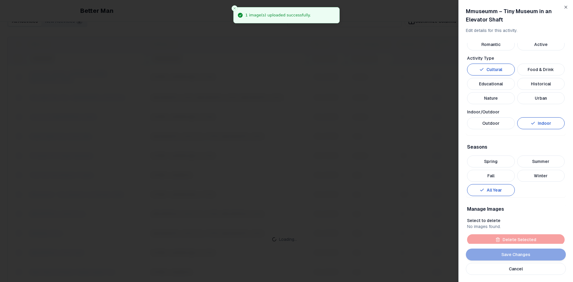
click at [454, 100] on button "Urban" at bounding box center [542, 98] width 48 height 12
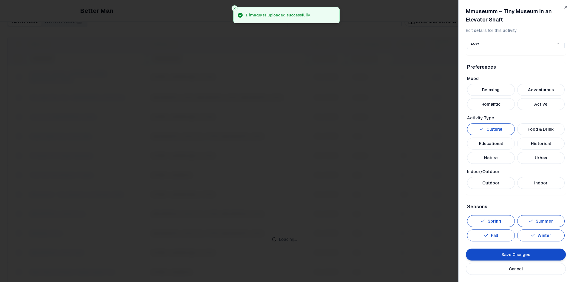
scroll to position [128, 0]
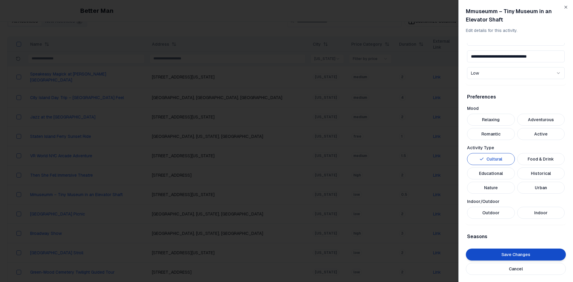
click at [454, 121] on button "Relaxing" at bounding box center [491, 120] width 48 height 12
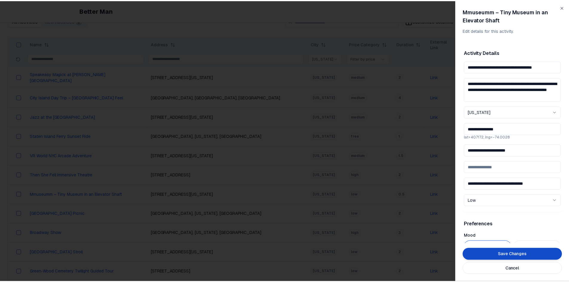
scroll to position [270, 0]
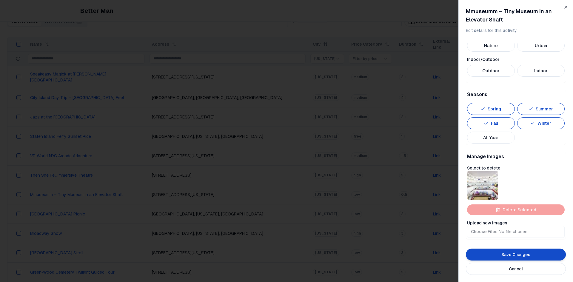
click at [454, 218] on button "Save Changes" at bounding box center [516, 255] width 100 height 12
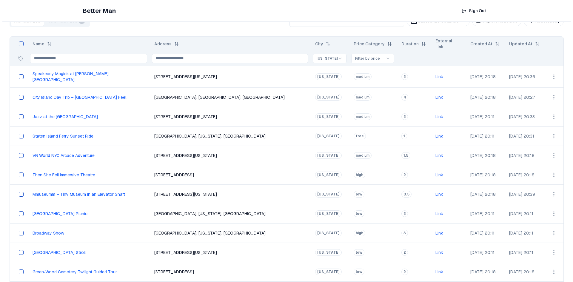
scroll to position [14, 0]
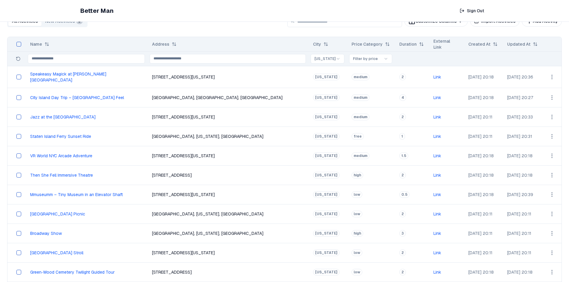
click at [454, 155] on html "Better Man Sign Out View All Activities All Activities New Activities 3 Customi…" at bounding box center [284, 227] width 569 height 482
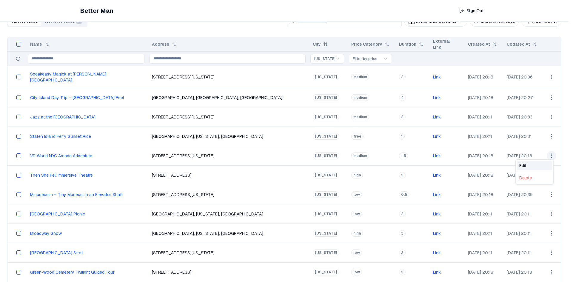
click at [454, 165] on div "Edit" at bounding box center [534, 166] width 35 height 10
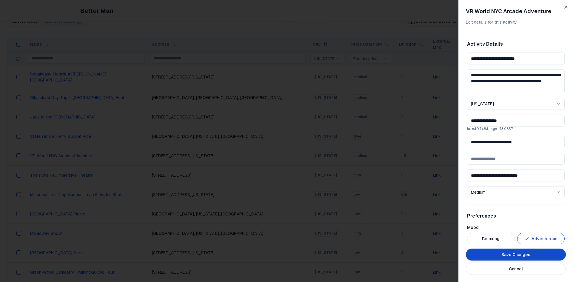
drag, startPoint x: 535, startPoint y: 145, endPoint x: 419, endPoint y: 140, distance: 115.7
click at [419, 140] on body "Better Man Sign Out View All Activities All Activities New Activities 3 Customi…" at bounding box center [284, 227] width 569 height 482
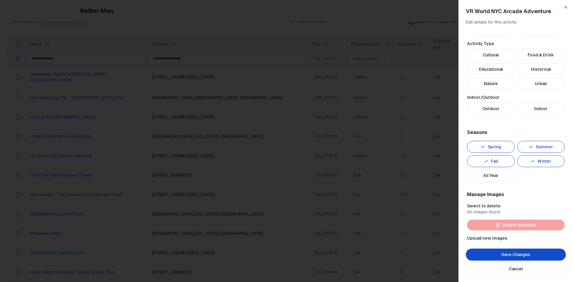
scroll to position [239, 0]
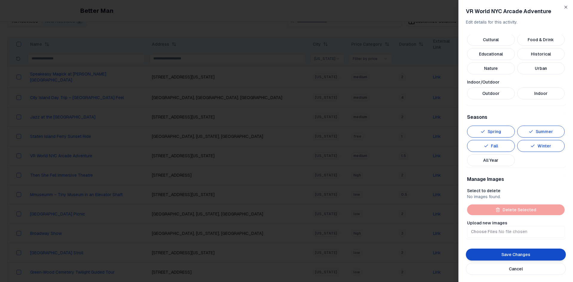
click at [454, 218] on input "Upload new images" at bounding box center [516, 232] width 98 height 12
type input "**********"
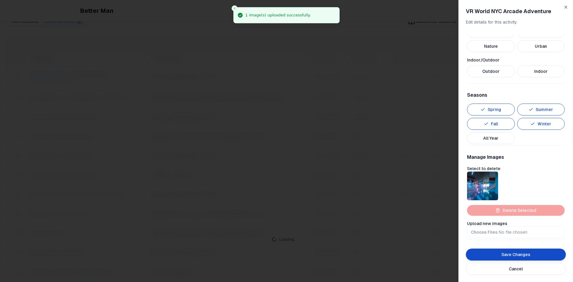
scroll to position [261, 0]
click at [454, 139] on button "All Year" at bounding box center [491, 138] width 48 height 12
click at [454, 74] on button "Indoor" at bounding box center [542, 71] width 48 height 12
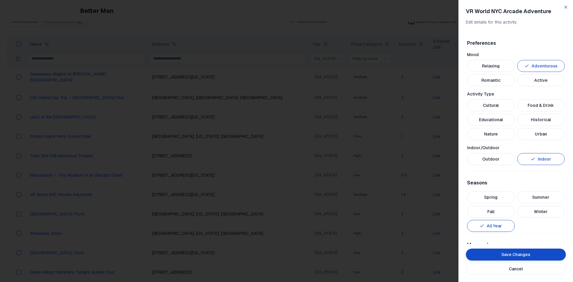
scroll to position [172, 0]
click at [454, 135] on button "Urban" at bounding box center [542, 135] width 48 height 12
click at [454, 103] on button "Cultural" at bounding box center [491, 107] width 48 height 12
click at [454, 83] on button "Active" at bounding box center [542, 82] width 48 height 12
click at [454, 218] on button "Save Changes" at bounding box center [516, 255] width 100 height 12
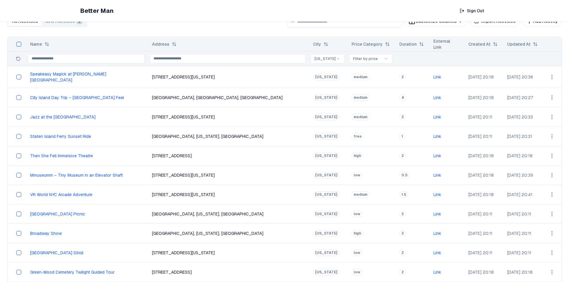
click at [454, 156] on html "Better Man Sign Out View All Activities All Activities New Activities 3 Customi…" at bounding box center [284, 227] width 569 height 482
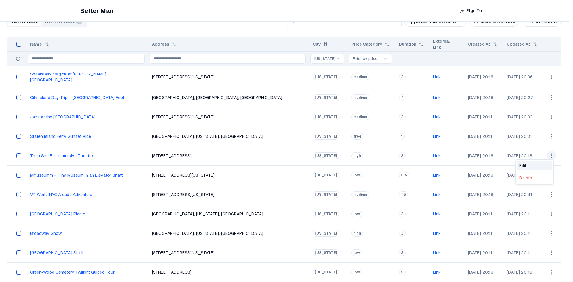
click at [454, 165] on div "Edit" at bounding box center [534, 166] width 35 height 10
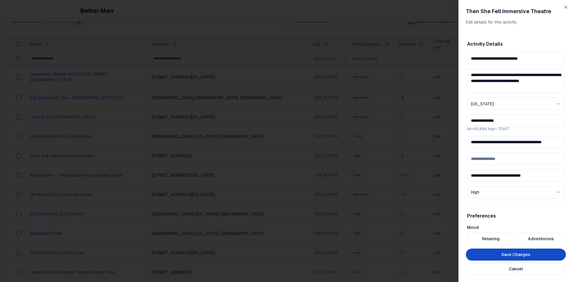
scroll to position [0, 10]
drag, startPoint x: 469, startPoint y: 142, endPoint x: 567, endPoint y: 145, distance: 98.9
click at [454, 145] on div "**********" at bounding box center [516, 141] width 115 height 282
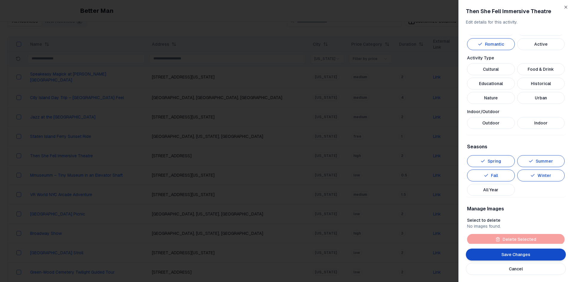
scroll to position [239, 0]
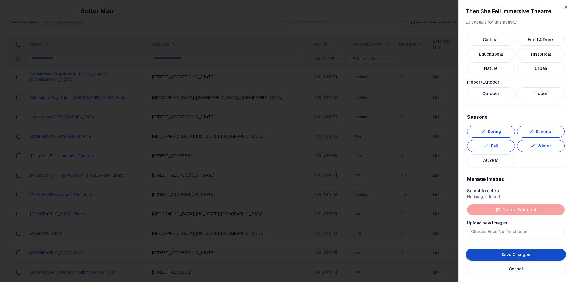
click at [454, 218] on input "Upload new images" at bounding box center [516, 232] width 98 height 12
type input "**********"
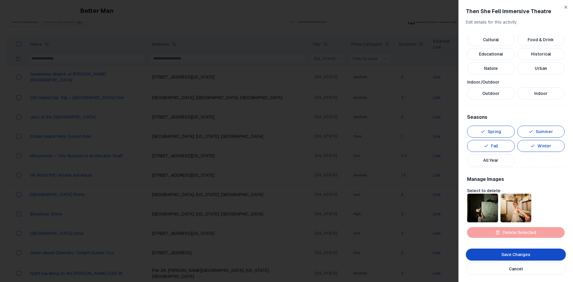
click at [454, 158] on button "All Year" at bounding box center [491, 160] width 48 height 12
click at [454, 93] on button "Indoor" at bounding box center [542, 94] width 48 height 12
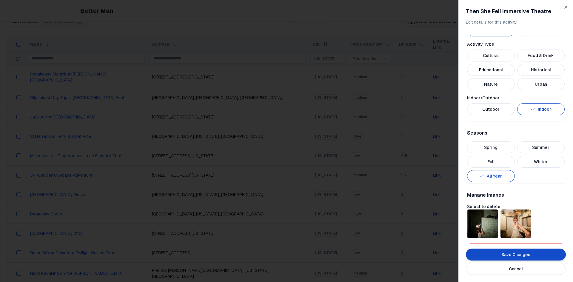
scroll to position [209, 0]
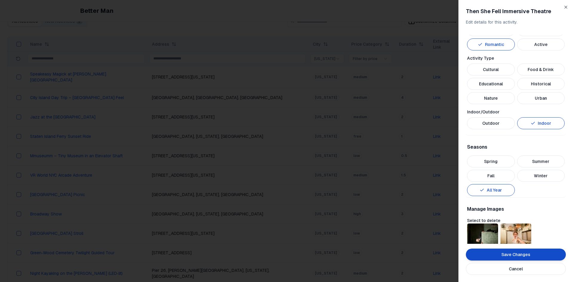
click at [454, 99] on button "Urban" at bounding box center [542, 98] width 48 height 12
click at [454, 70] on button "Cultural" at bounding box center [491, 70] width 48 height 12
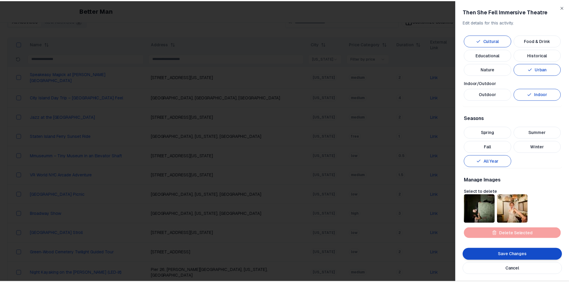
scroll to position [239, 0]
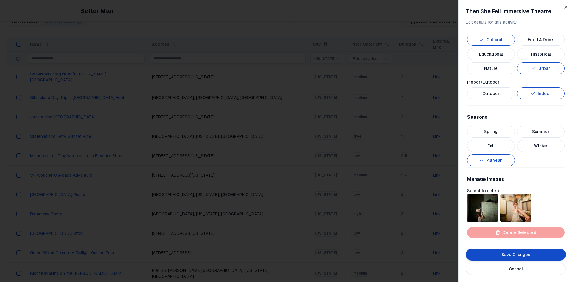
click at [454, 218] on button "Save Changes" at bounding box center [516, 255] width 100 height 12
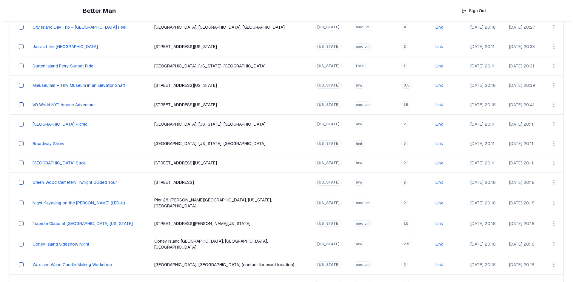
scroll to position [73, 0]
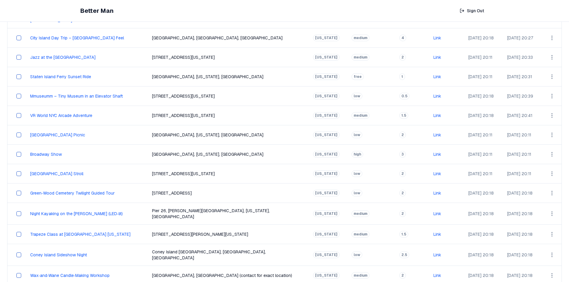
click at [454, 137] on html "Better Man Sign Out View All Activities All Activities New Activities 3 Customi…" at bounding box center [284, 168] width 569 height 482
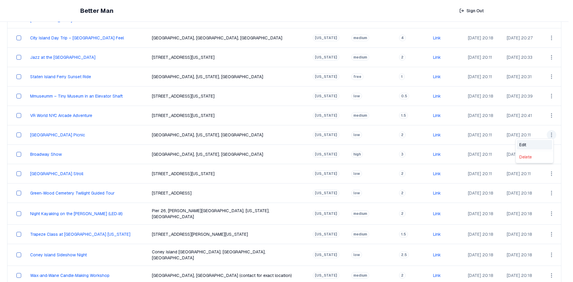
click at [454, 146] on div "Edit" at bounding box center [534, 145] width 35 height 10
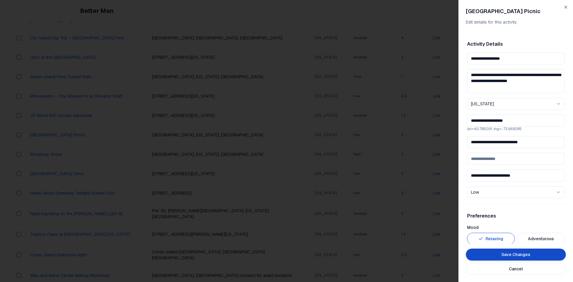
drag, startPoint x: 539, startPoint y: 145, endPoint x: 403, endPoint y: 140, distance: 136.6
click at [403, 140] on body "Better Man Sign Out View All Activities All Activities New Activities 3 Customi…" at bounding box center [284, 168] width 569 height 482
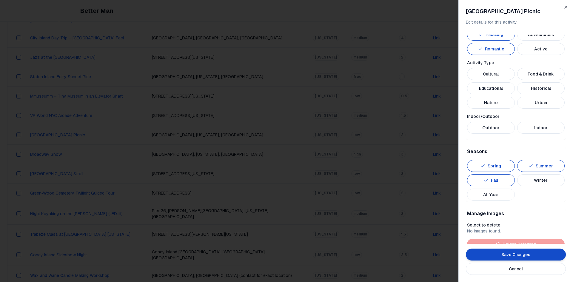
scroll to position [239, 0]
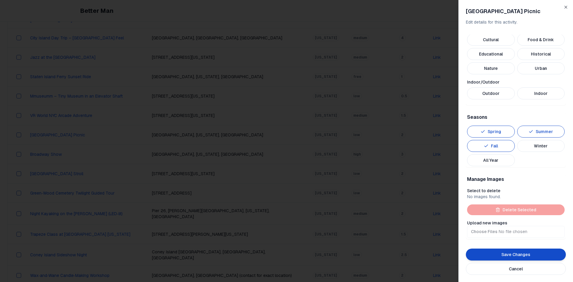
click at [454, 218] on input "Upload new images" at bounding box center [516, 232] width 98 height 12
type input "**********"
click at [454, 162] on button "All Year" at bounding box center [491, 160] width 48 height 12
click at [454, 95] on button "Outdoor" at bounding box center [491, 94] width 48 height 12
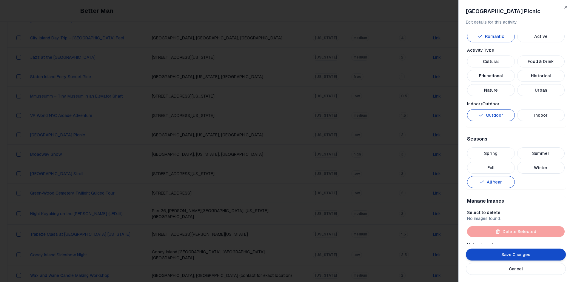
scroll to position [209, 0]
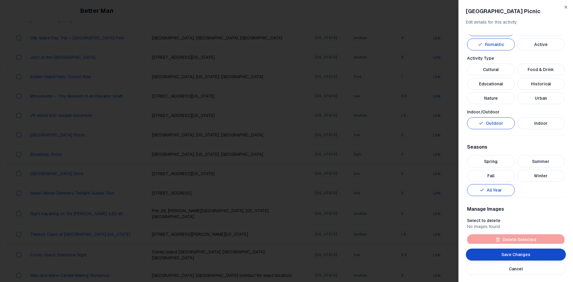
click at [454, 101] on button "Nature" at bounding box center [491, 98] width 48 height 12
click at [454, 73] on button "Cultural" at bounding box center [491, 70] width 48 height 12
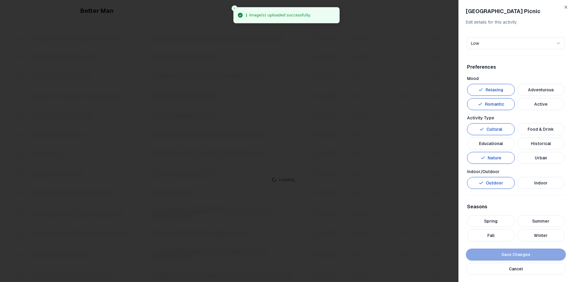
scroll to position [149, 0]
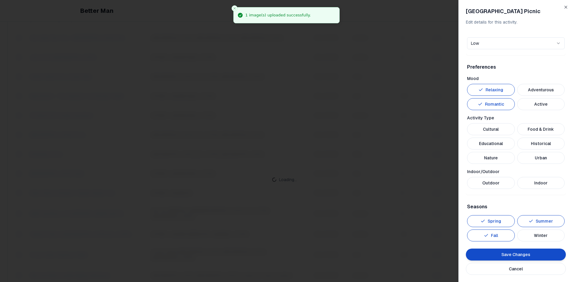
click at [454, 106] on button "Active" at bounding box center [542, 104] width 48 height 12
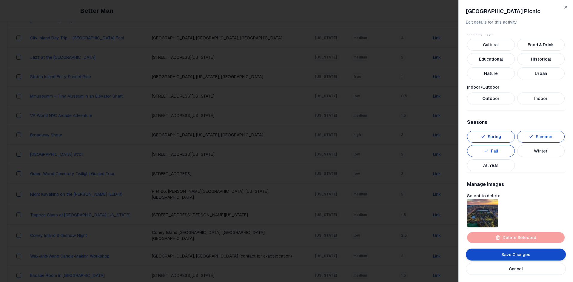
scroll to position [239, 0]
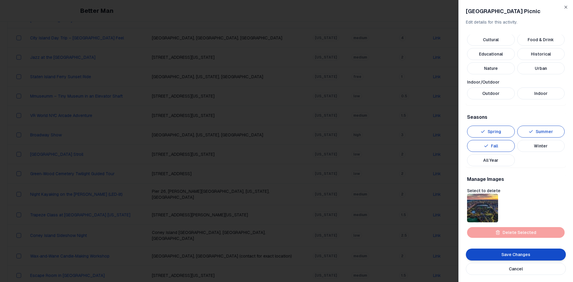
click at [454, 157] on button "All Year" at bounding box center [491, 160] width 48 height 12
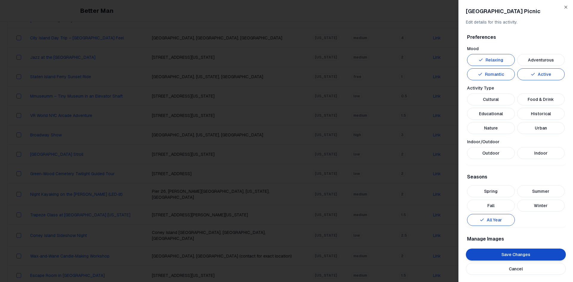
click at [454, 154] on button "Outdoor" at bounding box center [491, 153] width 48 height 12
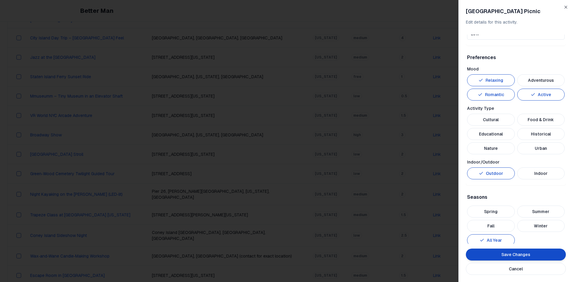
scroll to position [149, 0]
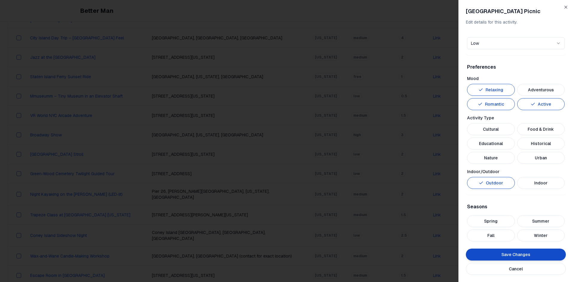
click at [454, 162] on button "Nature" at bounding box center [491, 158] width 48 height 12
click at [454, 131] on button "Cultural" at bounding box center [491, 129] width 48 height 12
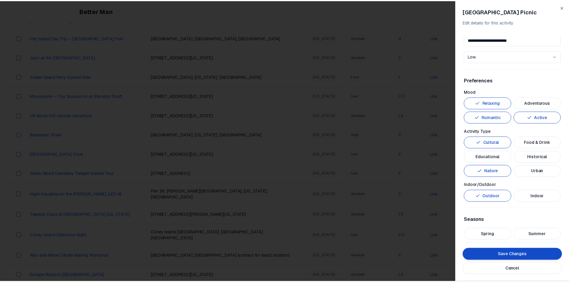
scroll to position [261, 0]
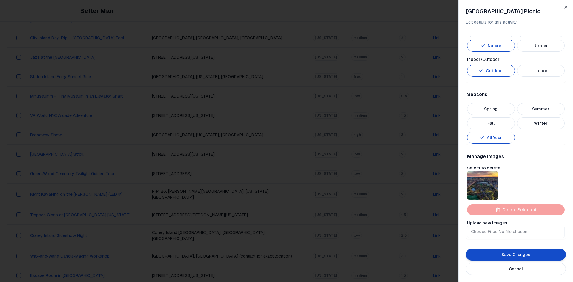
click at [454, 218] on button "Save Changes" at bounding box center [516, 255] width 100 height 12
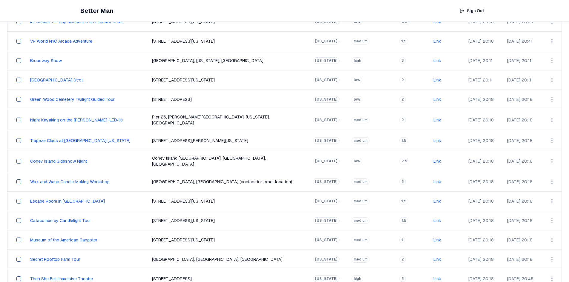
scroll to position [133, 0]
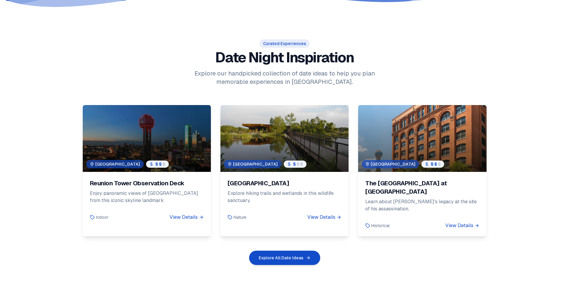
scroll to position [329, 0]
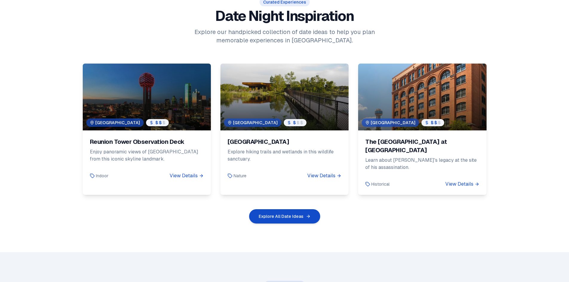
click at [293, 211] on button "Explore All Date Ideas" at bounding box center [284, 216] width 71 height 14
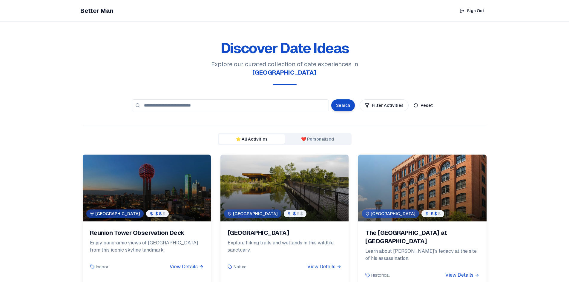
click at [387, 99] on button "Filter Activities" at bounding box center [384, 105] width 49 height 12
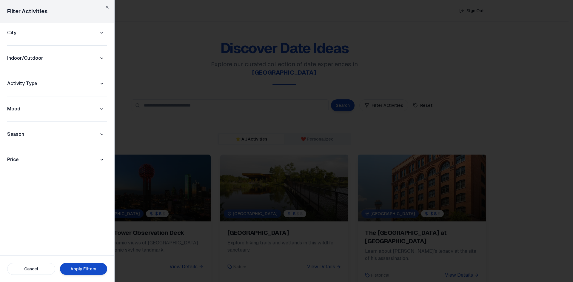
click at [50, 34] on div "City" at bounding box center [57, 32] width 100 height 11
click at [104, 35] on icon "button" at bounding box center [101, 32] width 5 height 5
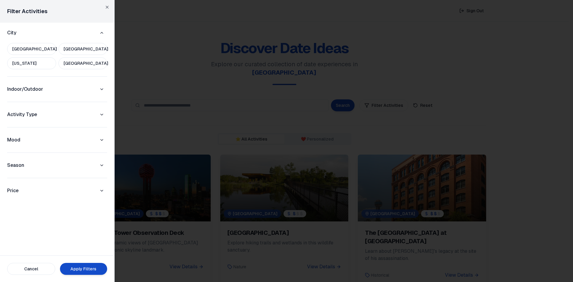
click at [45, 68] on button "[US_STATE]" at bounding box center [31, 63] width 49 height 12
click at [75, 272] on button "Apply Filters" at bounding box center [83, 269] width 47 height 12
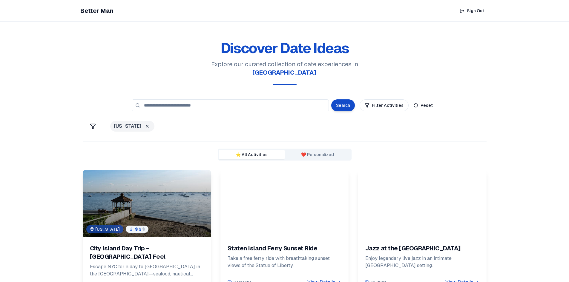
click at [163, 187] on div at bounding box center [147, 203] width 128 height 67
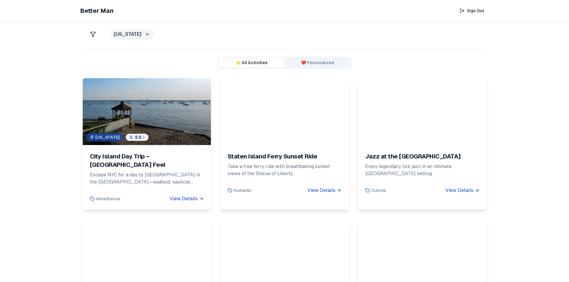
scroll to position [90, 0]
